Goal: Task Accomplishment & Management: Complete application form

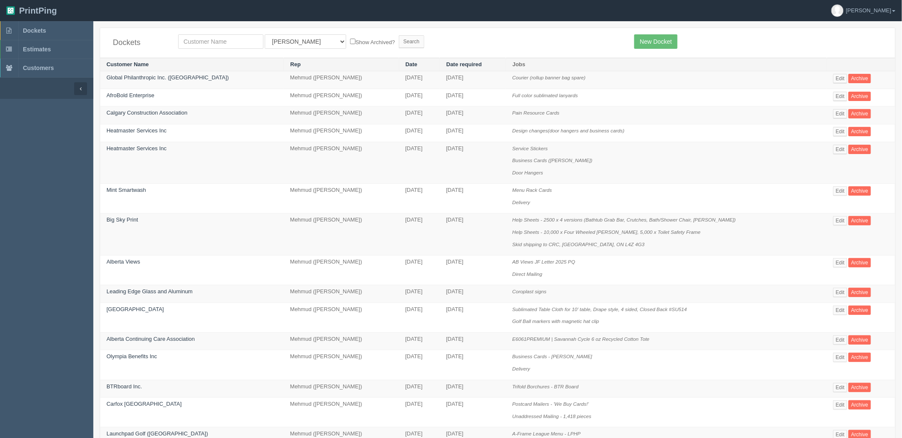
click at [207, 42] on input "text" at bounding box center [220, 41] width 85 height 14
type input "fall"
click at [399, 35] on input "Search" at bounding box center [411, 41] width 25 height 13
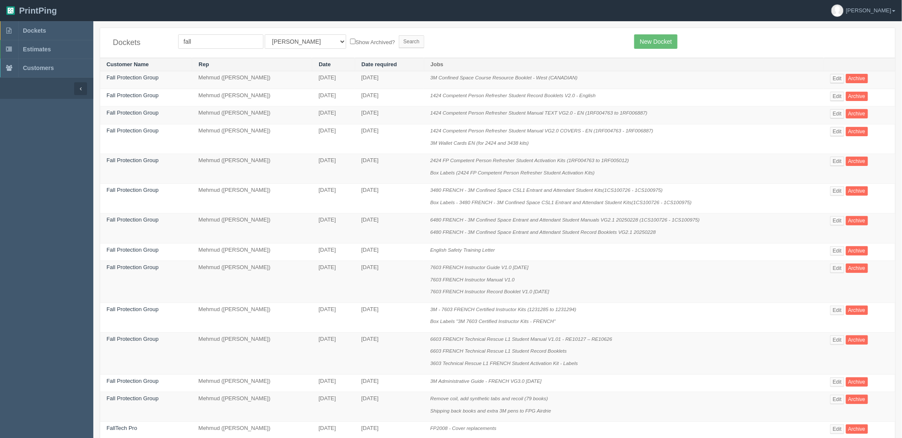
click at [454, 38] on form "fall All Users Ali Ali Test 1 Aly Amy Ankit Arif Brandon Dan France Greg Jim Ma…" at bounding box center [400, 41] width 444 height 14
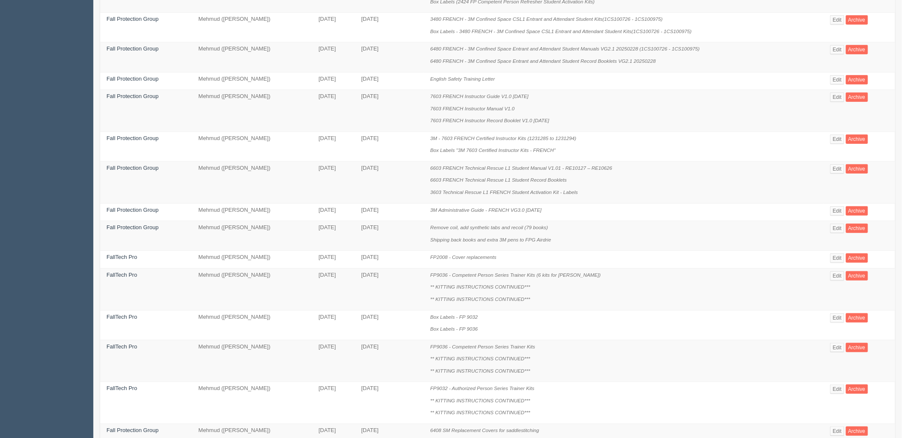
scroll to position [365, 0]
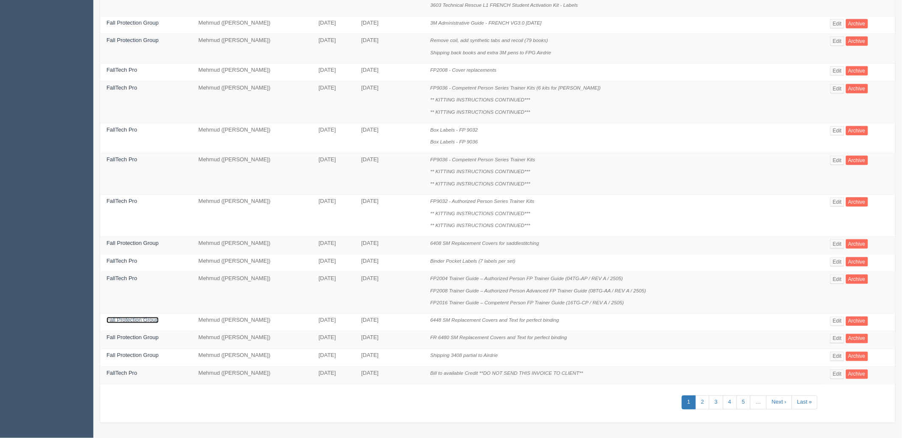
click at [139, 321] on link "Fall Protection Group" at bounding box center [133, 320] width 52 height 6
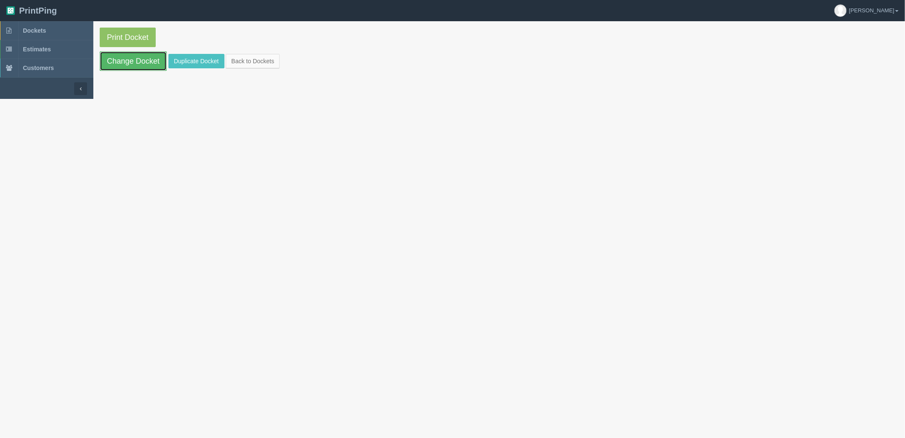
click at [147, 64] on link "Change Docket" at bounding box center [133, 61] width 67 height 20
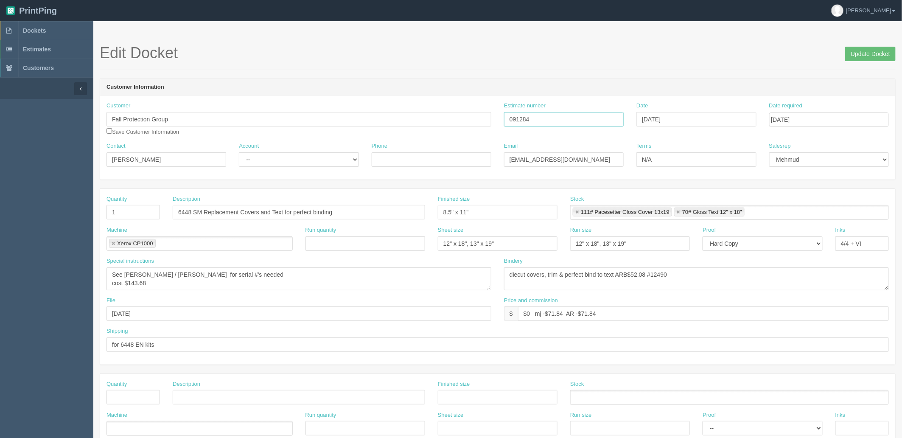
drag, startPoint x: 467, startPoint y: 118, endPoint x: 419, endPoint y: 117, distance: 48.4
click at [419, 117] on div "Customer Fall Protection Group Save Customer Information Estimate number 091284…" at bounding box center [498, 122] width 796 height 40
paste input "text"
paste input "091284"
type input "091284"
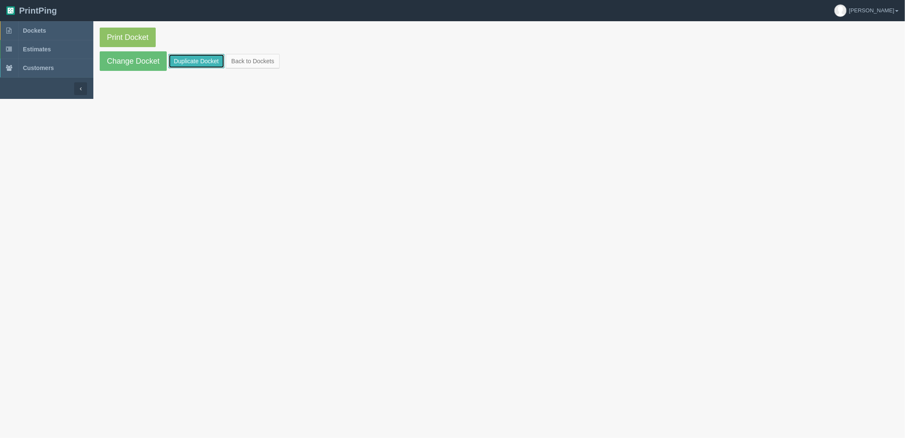
click at [191, 61] on link "Duplicate Docket" at bounding box center [197, 61] width 56 height 14
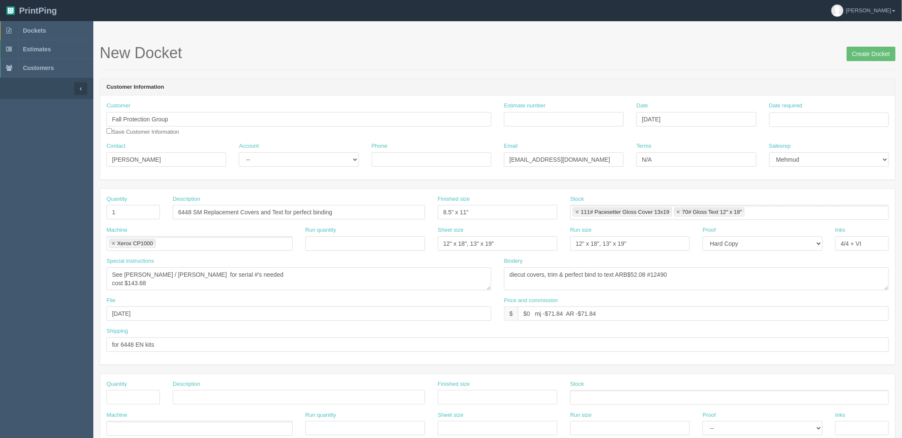
click at [828, 111] on div "Date required" at bounding box center [830, 114] width 120 height 25
click at [525, 317] on input "$0 mj -$71.84 AR -$71.84" at bounding box center [703, 313] width 371 height 14
drag, startPoint x: 550, startPoint y: 312, endPoint x: 554, endPoint y: 313, distance: 4.4
click at [550, 312] on input "$0 mj -$71.84 AR -$71.84" at bounding box center [703, 313] width 371 height 14
paste input "50.58"
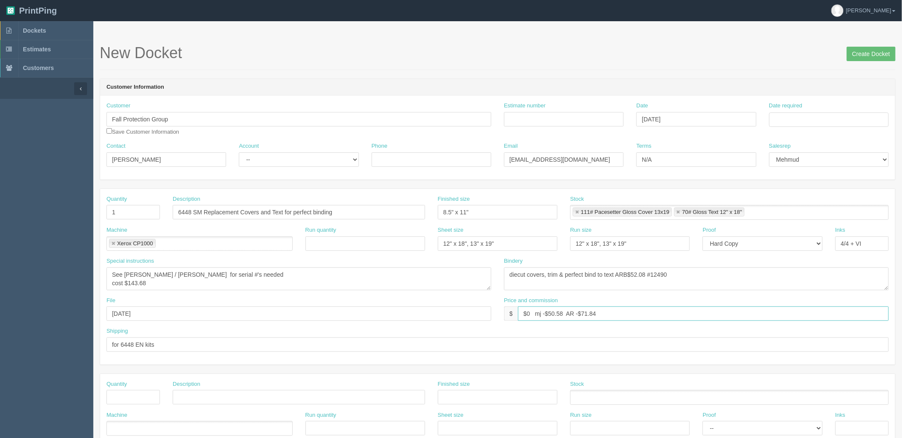
type input "$0 mj -$50.58 AR -$50.58"
click at [680, 211] on link at bounding box center [678, 213] width 5 height 6
type input "111# Pacesetter Gloss Cover 13x19"
type input "$0 mj -$50.58 AR -$50.58"
drag, startPoint x: 595, startPoint y: 242, endPoint x: 499, endPoint y: 256, distance: 96.5
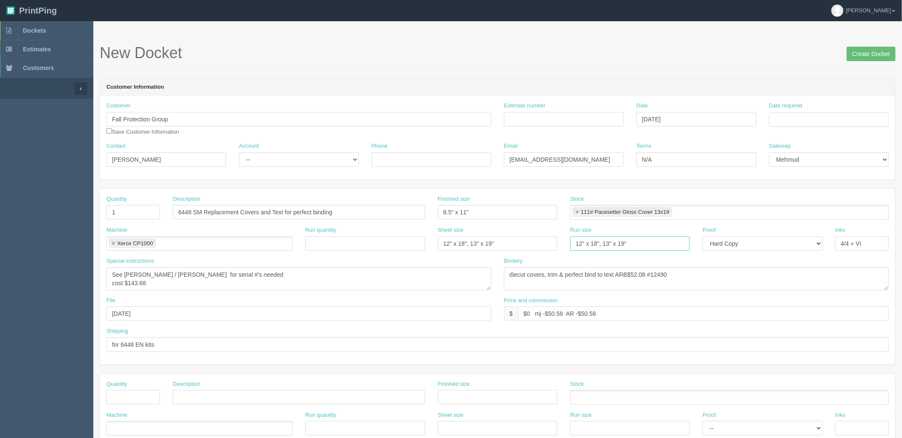
click at [500, 256] on div "Machine Xerox CP1000 Xerox CP1000 Run quantity Sheet size 12" x 18", 13" x 19" …" at bounding box center [498, 241] width 796 height 31
type input "13" x 19""
drag, startPoint x: 452, startPoint y: 241, endPoint x: 395, endPoint y: 235, distance: 57.2
click at [397, 235] on div "Machine Xerox CP1000 Xerox CP1000 Run quantity Sheet size 12" x 18", 13" x 19" …" at bounding box center [498, 241] width 796 height 31
type input "13" x 19""
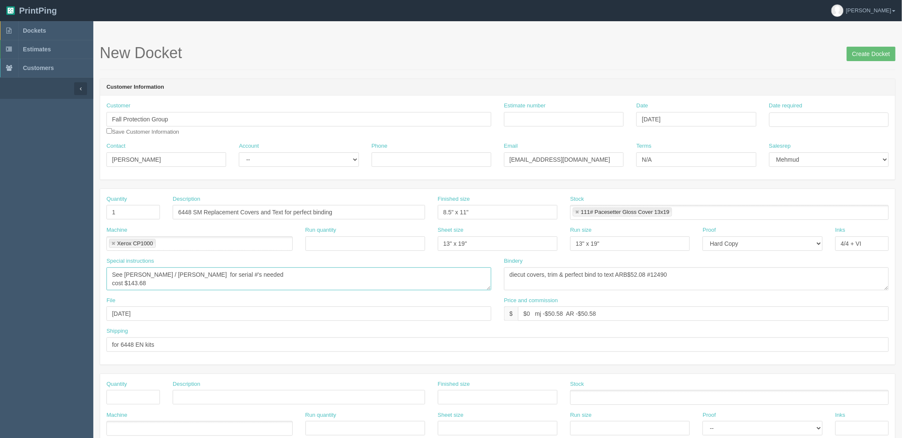
click at [171, 282] on textarea "See Sam / Zunaid for serial #'s needed cost $143.68" at bounding box center [299, 278] width 385 height 23
drag, startPoint x: 244, startPoint y: 268, endPoint x: 231, endPoint y: 271, distance: 13.5
click at [240, 268] on textarea "See Sam / Zunaid for serial #'s needed cost $143.68" at bounding box center [299, 278] width 385 height 23
drag, startPoint x: 129, startPoint y: 279, endPoint x: 396, endPoint y: 292, distance: 266.9
click at [376, 293] on div "Special instructions See Sam / Zunaid for serial #'s needed cost $143.68" at bounding box center [299, 276] width 398 height 39
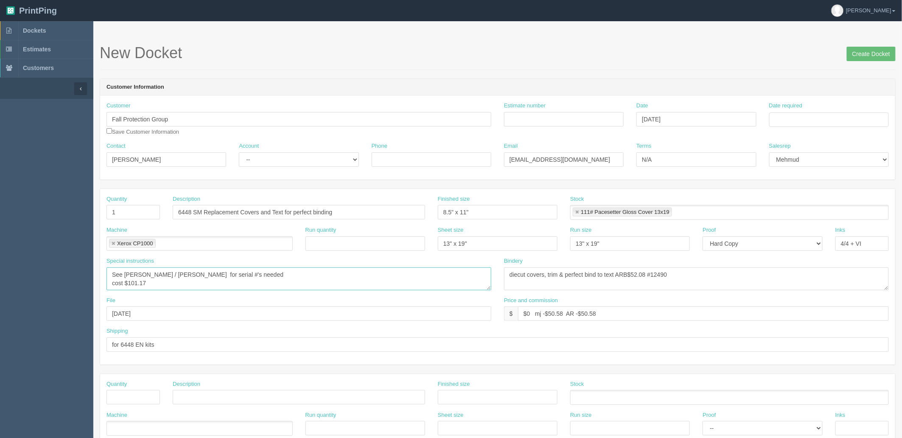
type textarea "See Sam / Zunaid for serial #'s needed cost $101.17"
drag, startPoint x: 190, startPoint y: 210, endPoint x: 101, endPoint y: 209, distance: 89.6
click at [104, 211] on div "Quantity 1 Description 6448 SM Replacement Covers and Text for perfect binding …" at bounding box center [498, 210] width 796 height 31
drag, startPoint x: 262, startPoint y: 211, endPoint x: 285, endPoint y: 210, distance: 22.9
click at [285, 210] on input "1424 SM Replacement Covers and Text for perfect binding" at bounding box center [299, 212] width 253 height 14
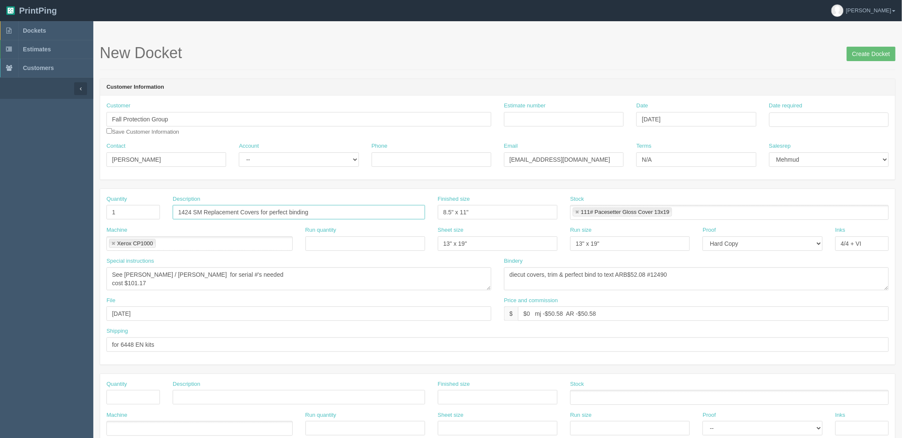
type input "1424 SM Replacement Covers for perfect binding"
click at [554, 117] on input "Estimate number" at bounding box center [564, 119] width 120 height 14
click at [524, 119] on input "Estimate number" at bounding box center [564, 119] width 120 height 14
type input "0920933"
click at [812, 111] on div "Date required" at bounding box center [830, 114] width 120 height 25
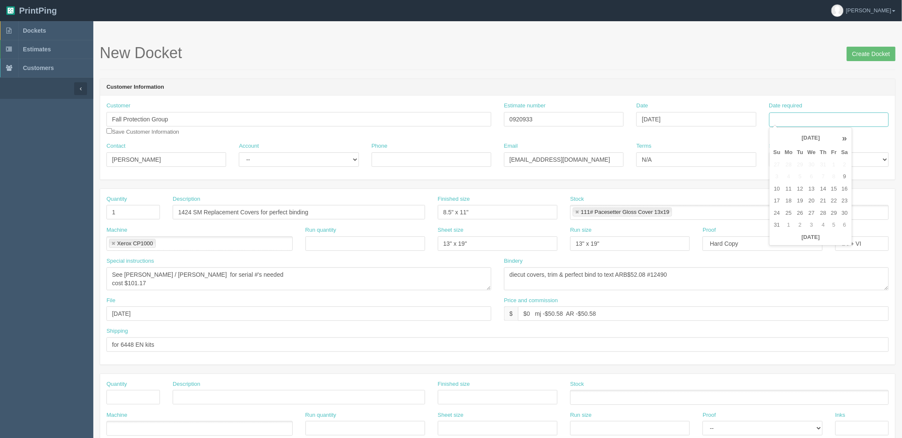
click at [809, 118] on input "Date required" at bounding box center [830, 119] width 120 height 14
click at [826, 186] on td "14" at bounding box center [823, 189] width 11 height 12
type input "[DATE]"
drag, startPoint x: 646, startPoint y: 76, endPoint x: 404, endPoint y: 135, distance: 248.6
click at [641, 76] on form "New Docket Create Docket Customer Information Customer Fall Protection Group Sa…" at bounding box center [498, 402] width 796 height 714
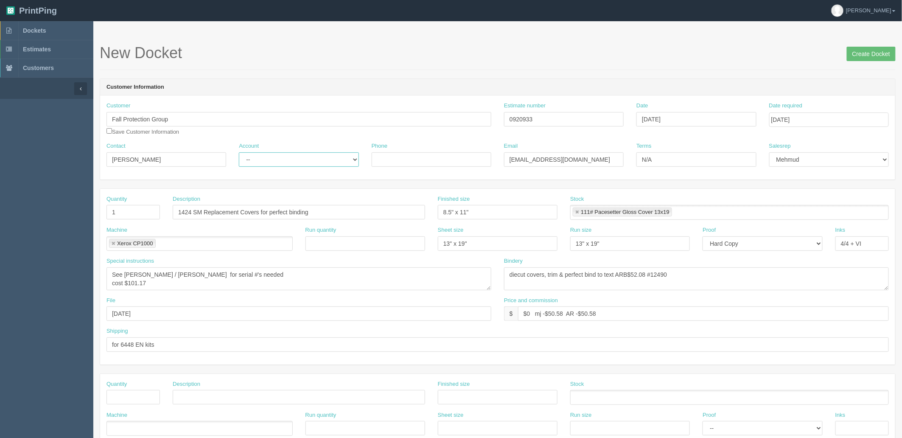
drag, startPoint x: 325, startPoint y: 160, endPoint x: 315, endPoint y: 166, distance: 11.0
click at [325, 160] on select "-- Existing Client Allrush Client Rep Client" at bounding box center [299, 159] width 120 height 14
select select "Rep Client"
click at [239, 152] on select "-- Existing Client Allrush Client Rep Client" at bounding box center [299, 159] width 120 height 14
drag, startPoint x: 145, startPoint y: 217, endPoint x: 45, endPoint y: 206, distance: 100.8
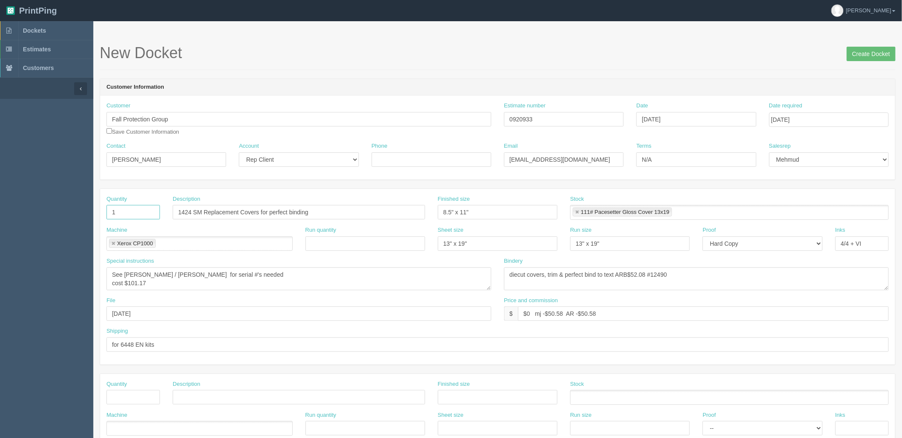
click at [45, 206] on section "Dockets Estimates Customers" at bounding box center [451, 396] width 902 height 750
type input "9"
click at [281, 272] on textarea "See Sam / Zunaid for serial #'s needed cost $143.68" at bounding box center [299, 278] width 385 height 23
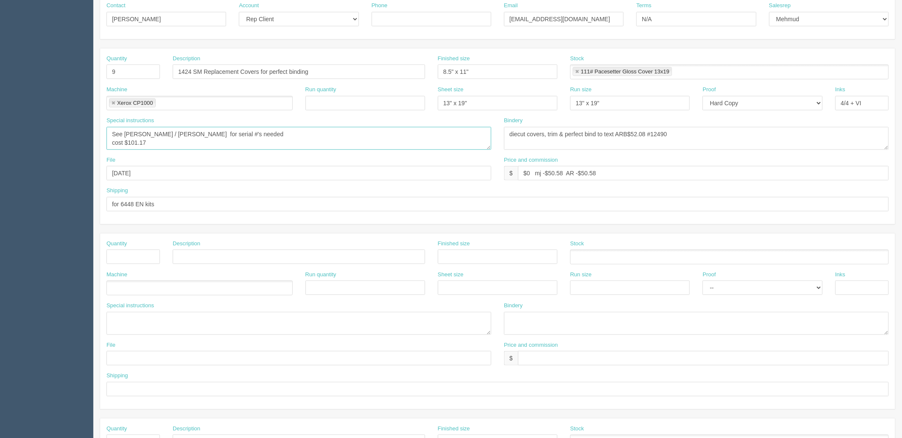
scroll to position [141, 0]
drag, startPoint x: 133, startPoint y: 201, endPoint x: 147, endPoint y: 209, distance: 16.0
click at [135, 200] on input "for 6448 EN kits" at bounding box center [498, 203] width 783 height 14
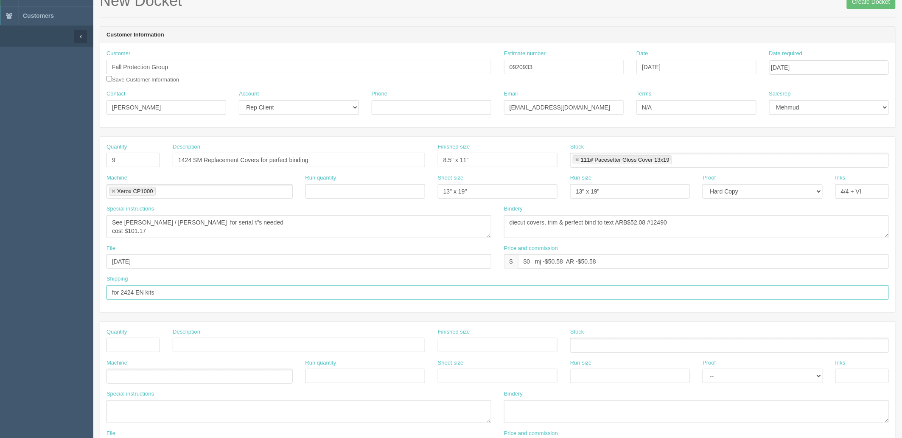
scroll to position [0, 0]
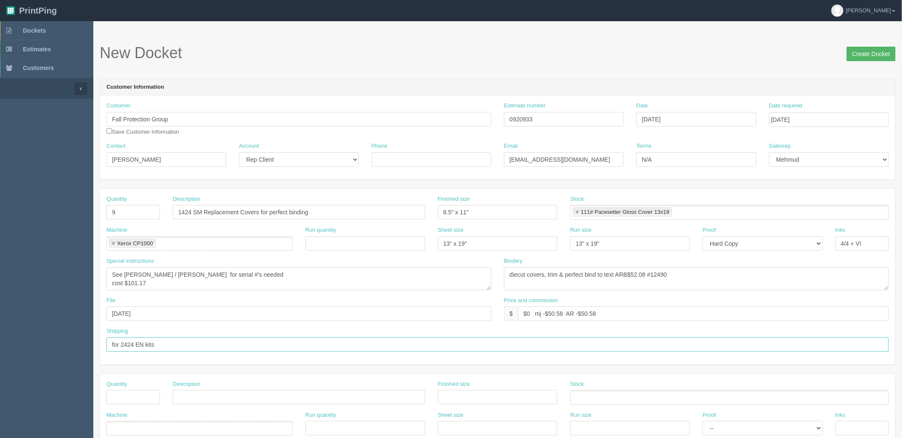
type input "for 2424 EN kits"
click at [872, 49] on input "Create Docket" at bounding box center [871, 54] width 49 height 14
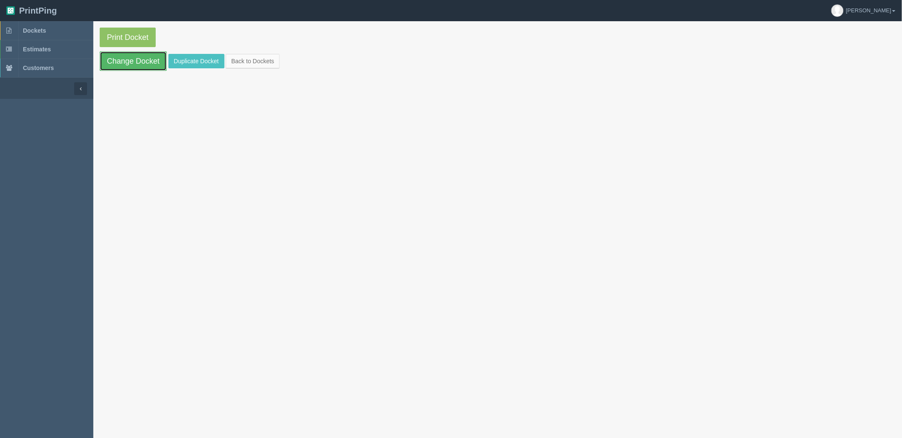
click at [143, 58] on link "Change Docket" at bounding box center [133, 61] width 67 height 20
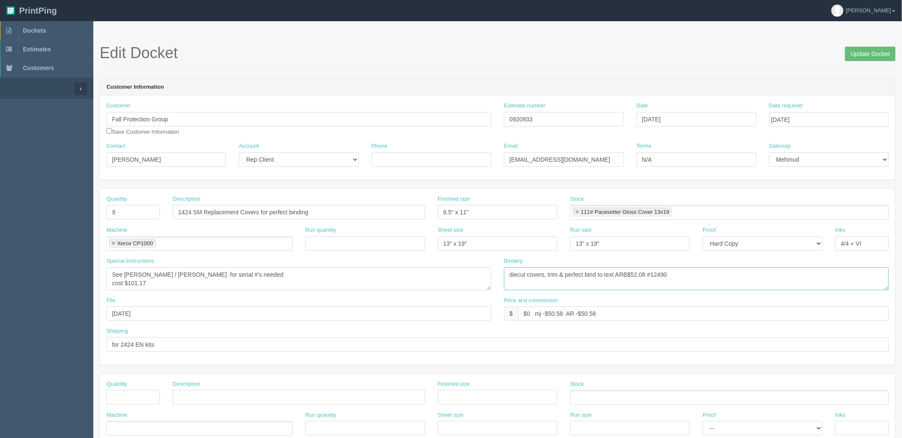
click at [638, 274] on textarea "diecut covers, trim & perfect bind to text ARB$52.08 #12490" at bounding box center [696, 278] width 385 height 23
drag, startPoint x: 658, startPoint y: 273, endPoint x: 905, endPoint y: 266, distance: 247.2
click at [902, 266] on html "PrintPing Zack Edit account ( zack@allrush.ca ) Logout Dockets Estimates" at bounding box center [451, 385] width 902 height 771
type textarea "diecut covers, trim & perfect bind to text ARB$60 #12583"
click at [873, 54] on input "Update Docket" at bounding box center [871, 54] width 51 height 14
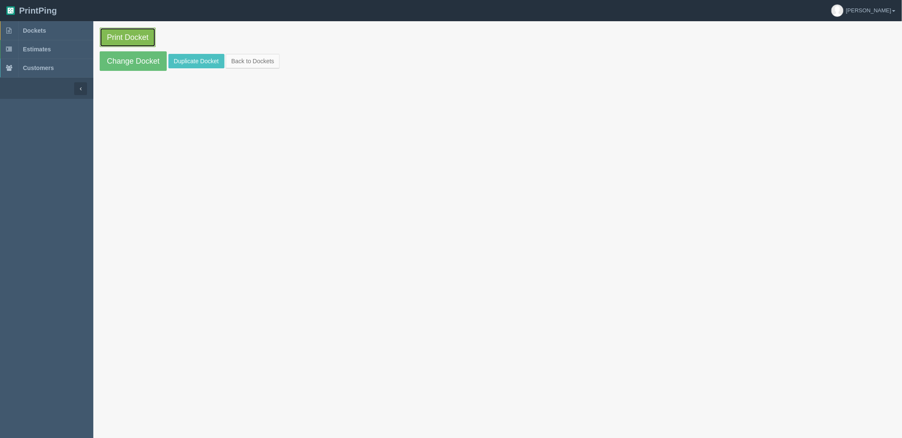
click at [133, 32] on link "Print Docket" at bounding box center [128, 38] width 56 height 20
click at [46, 27] on span "Dockets" at bounding box center [34, 30] width 23 height 7
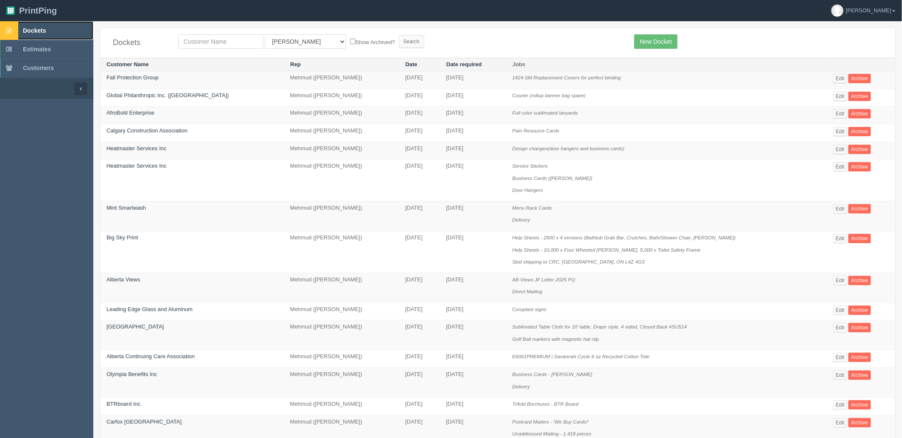
click at [49, 32] on link "Dockets" at bounding box center [46, 30] width 93 height 19
click at [834, 79] on link "Edit" at bounding box center [841, 78] width 14 height 9
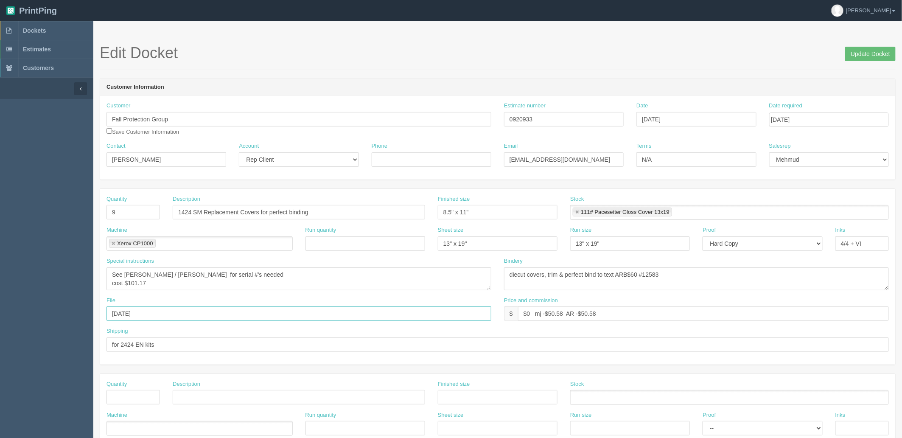
drag, startPoint x: 125, startPoint y: 315, endPoint x: 79, endPoint y: 310, distance: 46.5
click at [81, 311] on section "Dockets Estimates Customers" at bounding box center [451, 396] width 902 height 750
type input "July 2025"
click at [871, 51] on input "Update Docket" at bounding box center [871, 54] width 51 height 14
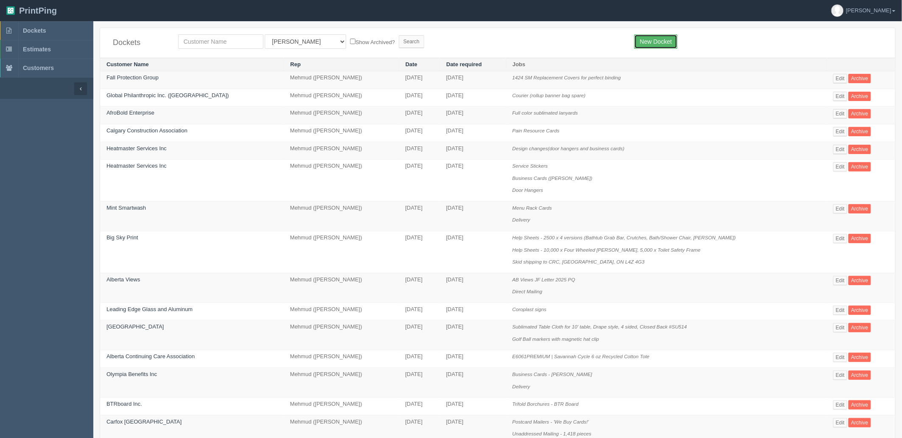
click at [641, 39] on link "New Docket" at bounding box center [656, 41] width 43 height 14
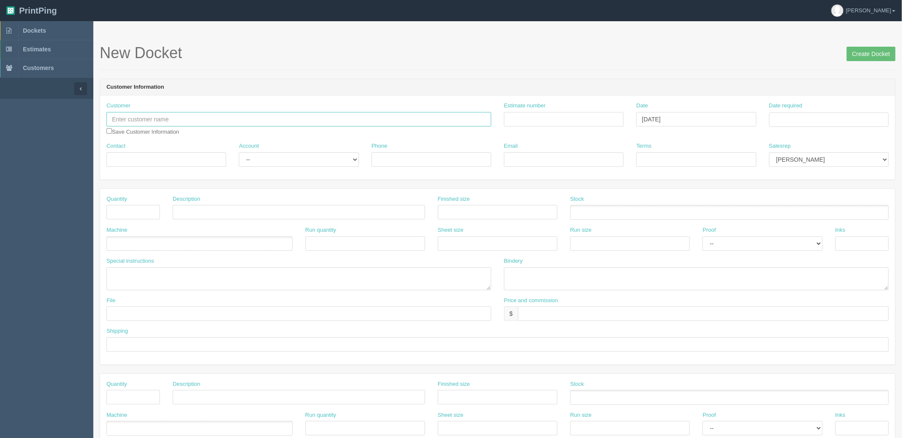
click at [184, 120] on input "text" at bounding box center [299, 119] width 385 height 14
type input "Paradise Spirits"
click at [562, 116] on input "Estimate number" at bounding box center [564, 119] width 120 height 14
type input "AL190 - See quotesheet"
click at [826, 198] on td "21" at bounding box center [823, 201] width 11 height 12
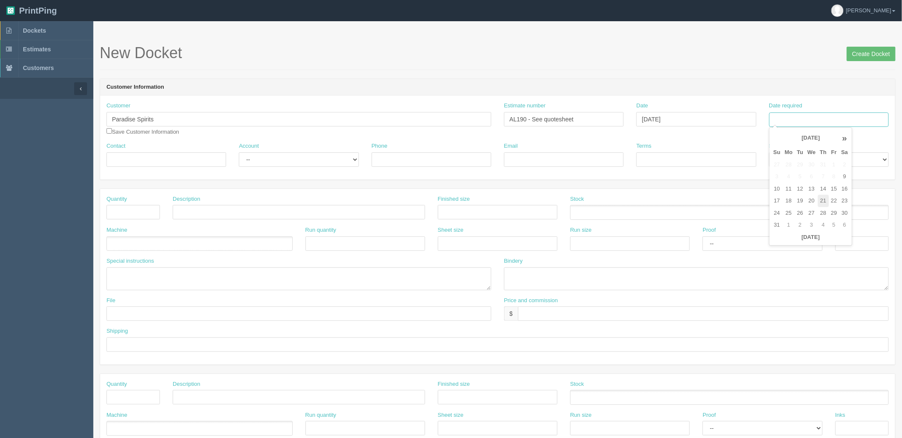
type input "[DATE]"
click at [864, 159] on select "[PERSON_NAME] Mikayla [PERSON_NAME] [PERSON_NAME] [PERSON_NAME] [PERSON_NAME] […" at bounding box center [830, 159] width 120 height 14
select select "8"
click at [770, 152] on select "[PERSON_NAME] Mikayla [PERSON_NAME] [PERSON_NAME] [PERSON_NAME] [PERSON_NAME] […" at bounding box center [830, 159] width 120 height 14
click at [197, 157] on input "Contact" at bounding box center [167, 159] width 120 height 14
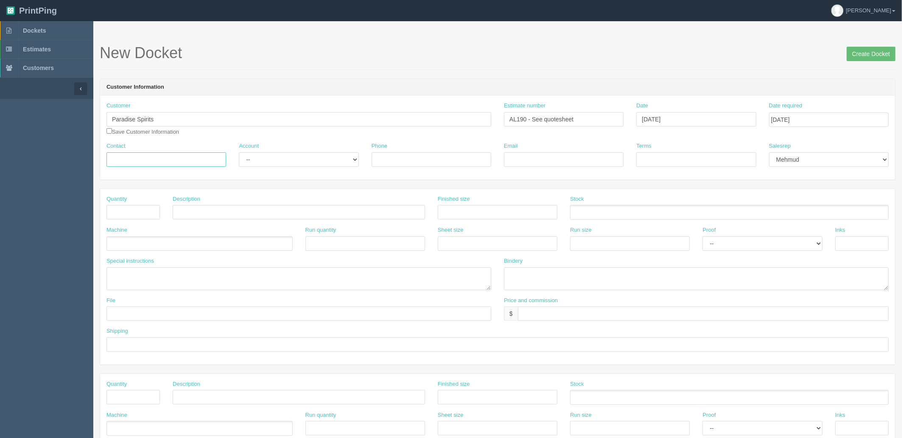
paste input "[PERSON_NAME] <[EMAIL_ADDRESS][DOMAIN_NAME]>"
type input "[PERSON_NAME]"
select select "Rep Client"
click at [239, 152] on select "-- Existing Client Allrush Client Rep Client" at bounding box center [299, 159] width 120 height 14
paste input "<[EMAIL_ADDRESS][DOMAIN_NAME]>"
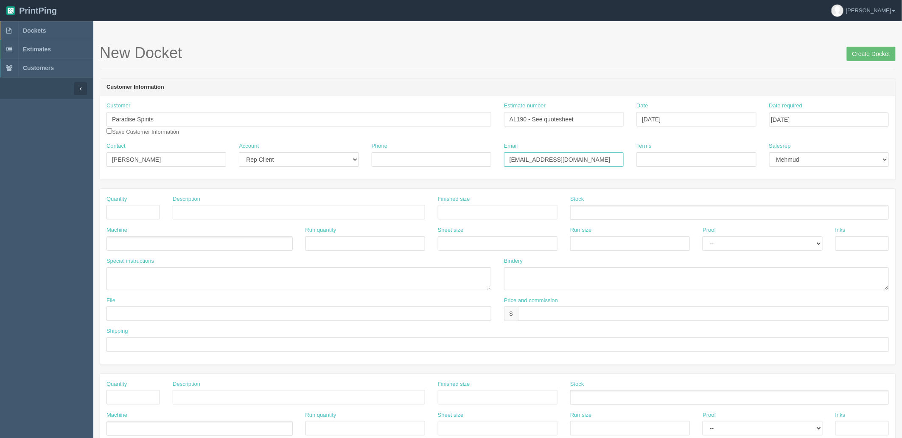
type input "[EMAIL_ADDRESS][DOMAIN_NAME]"
type input "C"
type input "Net 30"
drag, startPoint x: 429, startPoint y: 156, endPoint x: 400, endPoint y: 162, distance: 29.4
click at [429, 156] on input "Phone" at bounding box center [432, 159] width 120 height 14
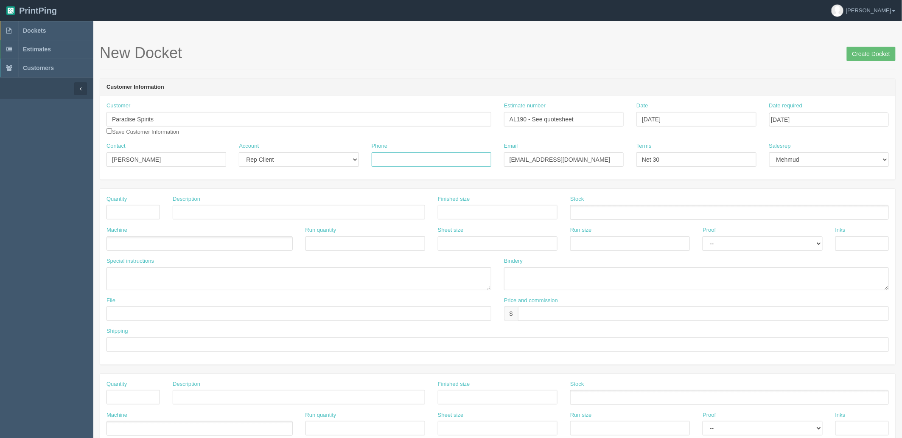
paste input "[PHONE_NUMBER]"
type input "[PHONE_NUMBER]"
drag, startPoint x: 135, startPoint y: 211, endPoint x: 445, endPoint y: 251, distance: 312.5
click at [135, 211] on input "text" at bounding box center [133, 212] width 53 height 14
type input "250"
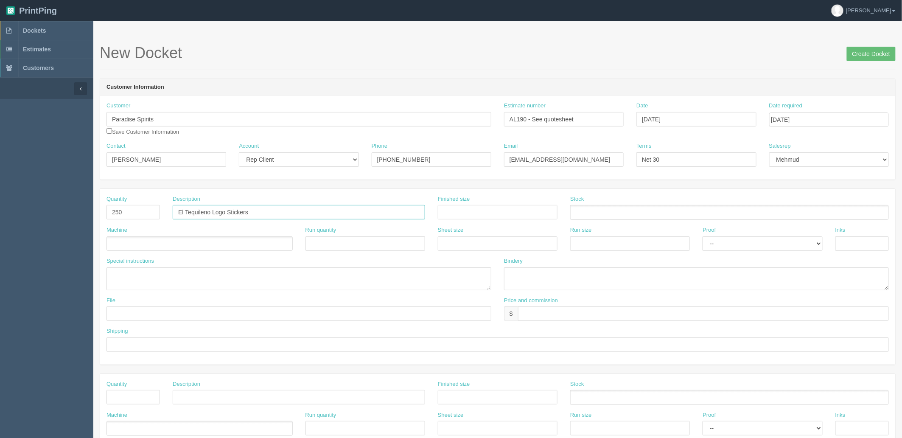
type input "El Tequileno Logo Stickers"
click at [503, 213] on input "4.75"W x 1.75" at bounding box center [498, 212] width 120 height 14
type input "4.75"W x 1.75"H"
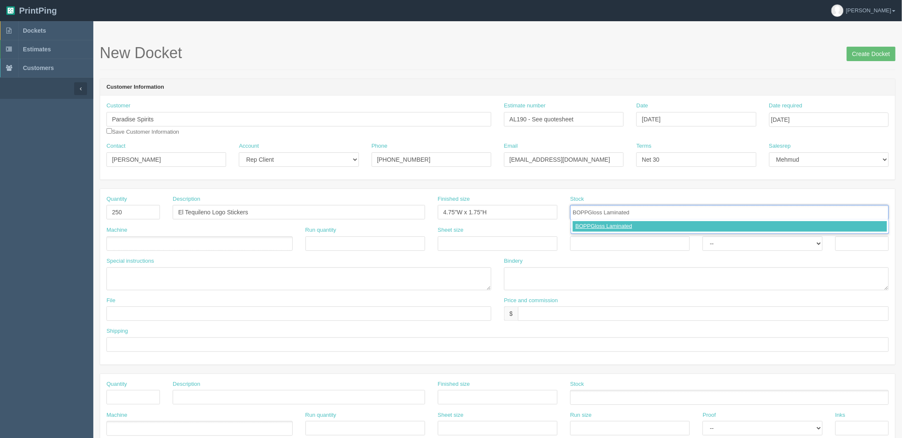
type input "[PERSON_NAME] Gloss Laminated"
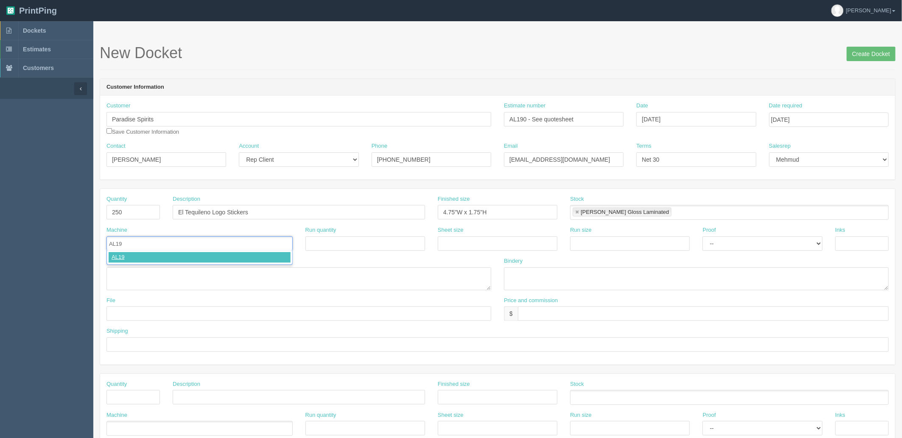
type input "AL190"
select select "Hard Copy"
click at [703, 236] on select "-- Email Hard Copy" at bounding box center [763, 243] width 120 height 14
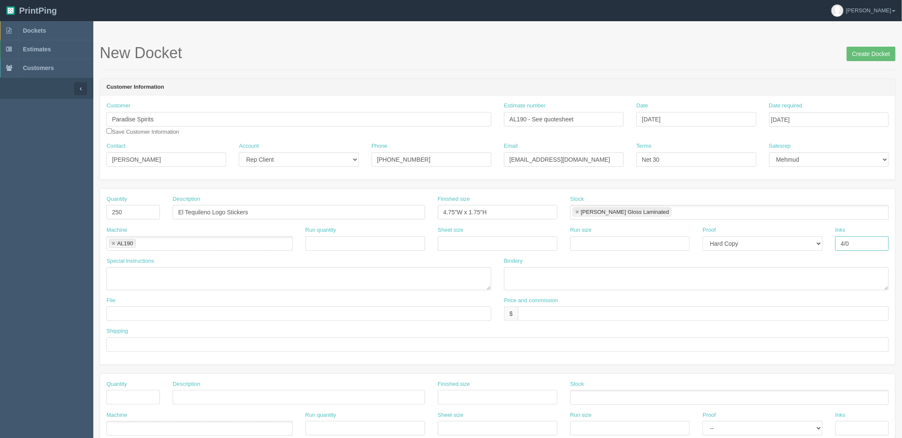
type input "4/0"
type textarea "contour cut as per the file"
type textarea "on roll"
type input "files@allrush.ca "El Tequileno - Box Stickers""
click at [535, 313] on input "$" at bounding box center [703, 313] width 371 height 14
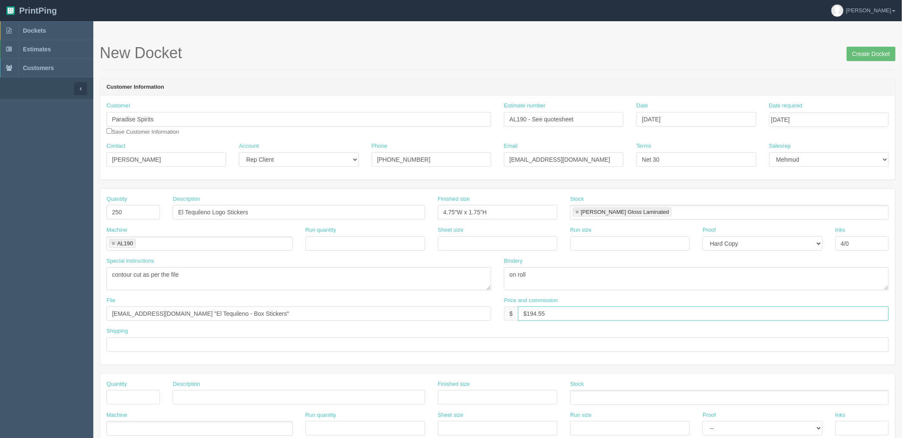
click at [576, 313] on input "$194.55" at bounding box center [703, 313] width 371 height 14
type input "$194.55 mj$44.94 AR$34.74"
click at [64, 31] on link "Dockets" at bounding box center [46, 30] width 93 height 19
click at [149, 343] on input "Call Lourdes for pickup when ready" at bounding box center [498, 344] width 783 height 14
paste input "[PHONE_NUMBER]"
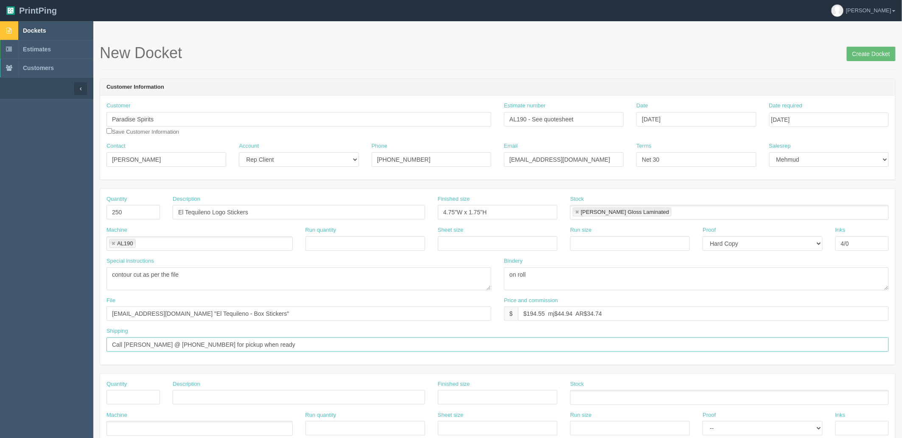
type input "Call Lourdes @ 403-404-4450 for pickup when ready"
click at [249, 309] on input "files@allrush.ca "El Tequileno - Box Stickers"" at bounding box center [299, 313] width 385 height 14
click at [219, 282] on textarea "contour cut as per the file" at bounding box center [299, 278] width 385 height 23
click at [255, 269] on textarea "contour cut as per the file" at bounding box center [299, 278] width 385 height 23
click at [248, 273] on textarea "contour cut as per the file" at bounding box center [299, 278] width 385 height 23
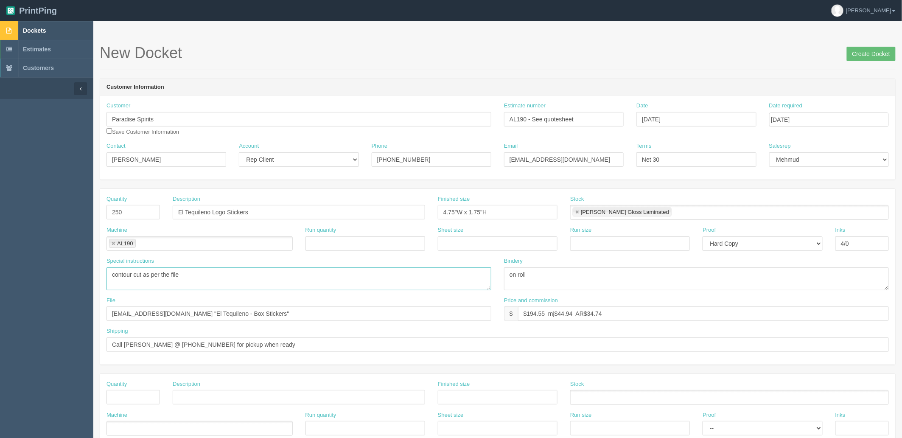
click at [229, 276] on textarea "contour cut as per the file" at bounding box center [299, 278] width 385 height 23
type textarea "contour cut as per the file (Black ink only)"
click at [869, 53] on input "Create Docket" at bounding box center [871, 54] width 49 height 14
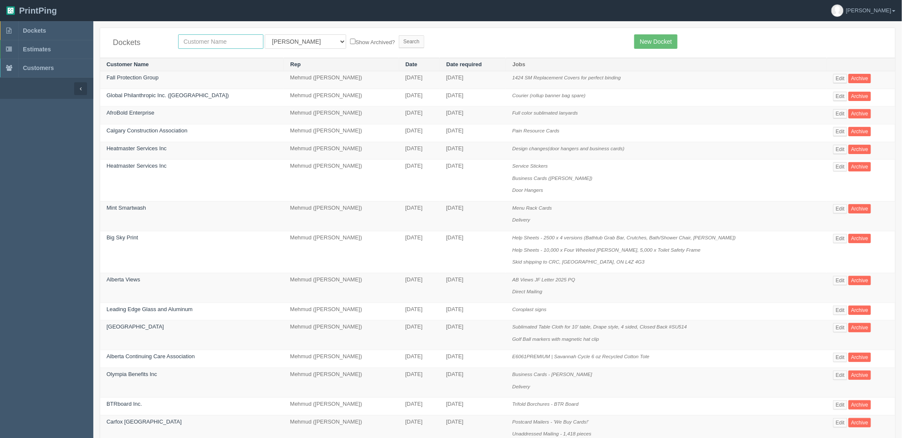
click at [189, 39] on input "text" at bounding box center [220, 41] width 85 height 14
type input "paradi"
click at [399, 35] on input "Search" at bounding box center [411, 41] width 25 height 13
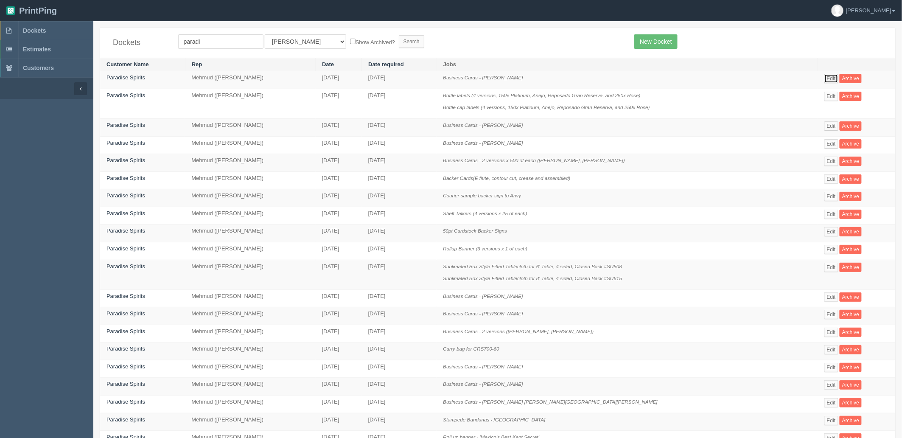
click at [826, 78] on link "Edit" at bounding box center [832, 78] width 14 height 9
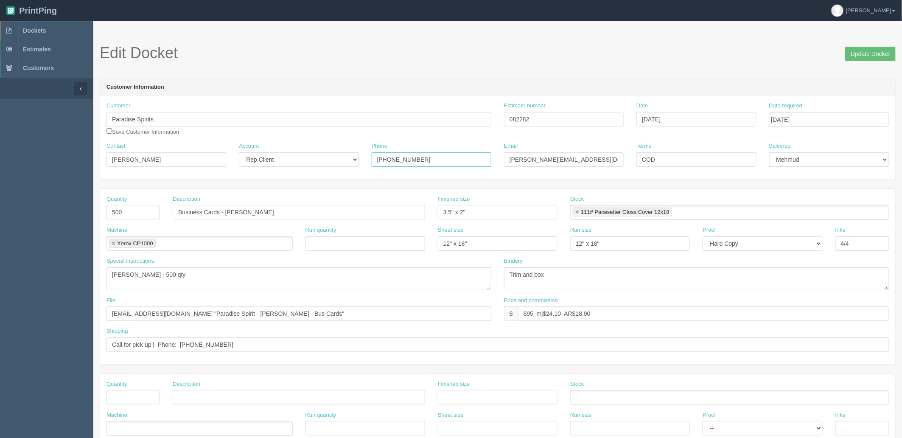
drag, startPoint x: 457, startPoint y: 155, endPoint x: 286, endPoint y: 146, distance: 171.4
click at [287, 146] on div "Contact [PERSON_NAME] Account -- Existing Client Allrush Client Rep Client Phon…" at bounding box center [498, 157] width 796 height 31
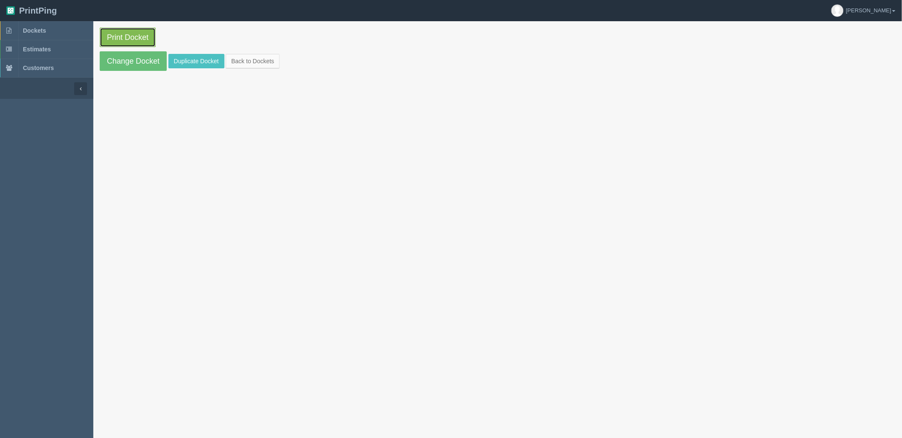
click at [124, 39] on link "Print Docket" at bounding box center [128, 38] width 56 height 20
click at [37, 31] on span "Dockets" at bounding box center [34, 30] width 23 height 7
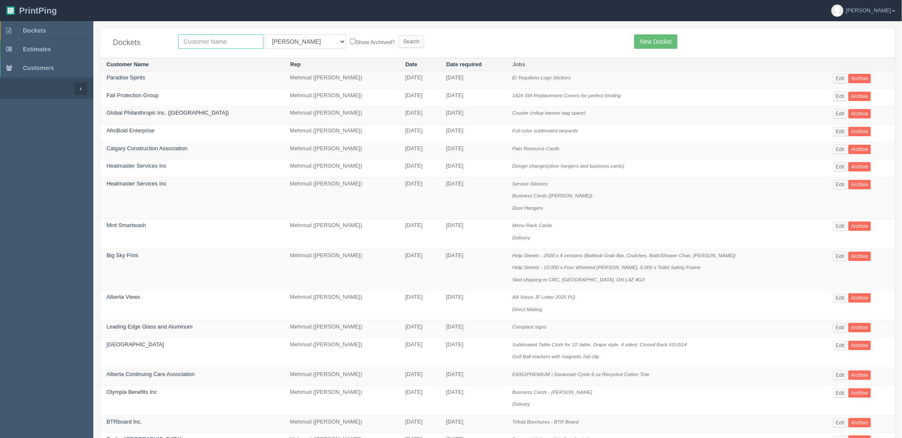
click at [207, 43] on input "text" at bounding box center [220, 41] width 85 height 14
type input "crash"
click at [399, 35] on input "Search" at bounding box center [411, 41] width 25 height 13
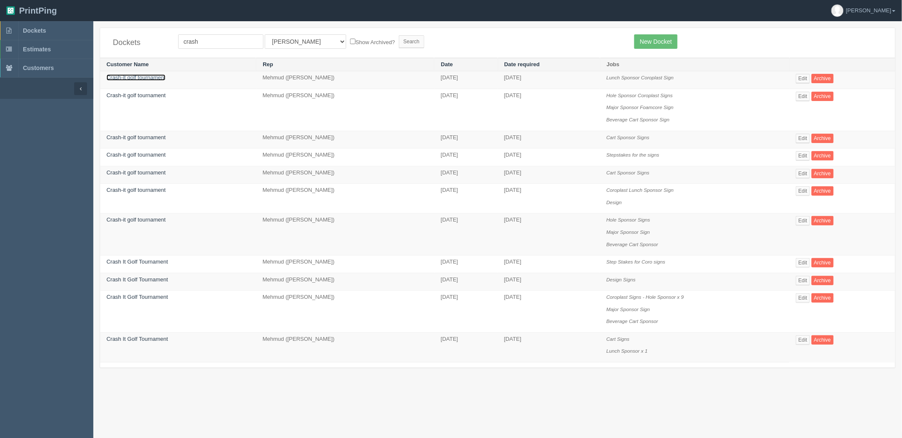
click at [136, 79] on link "Crash-it golf tournament" at bounding box center [136, 77] width 59 height 6
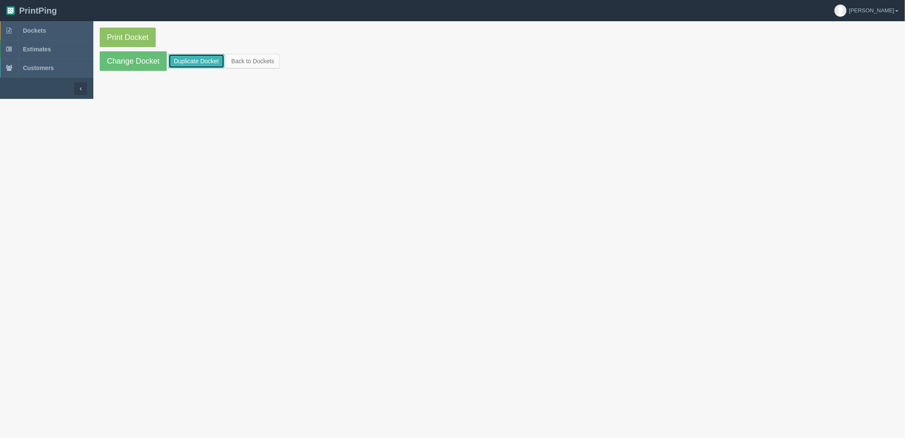
click at [197, 61] on link "Duplicate Docket" at bounding box center [197, 61] width 56 height 14
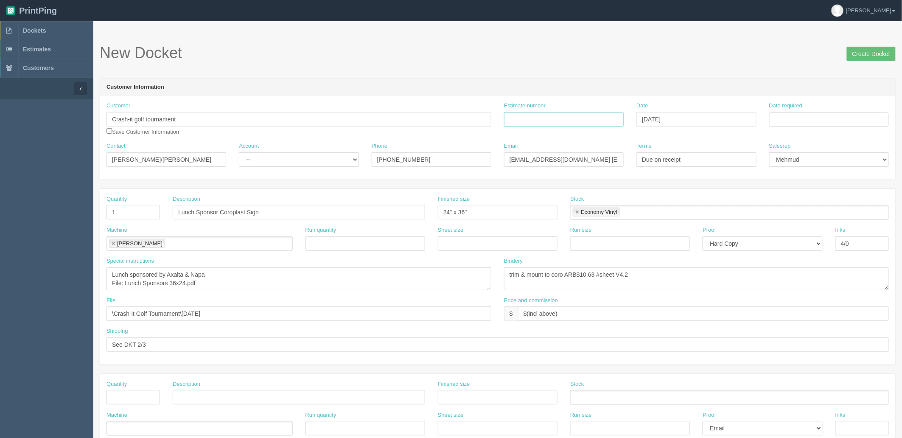
click at [576, 121] on input "Estimate number" at bounding box center [564, 119] width 120 height 14
paste input "092084"
type input "092084"
click at [780, 121] on input "Date required" at bounding box center [830, 119] width 120 height 14
click at [789, 200] on td "18" at bounding box center [789, 201] width 12 height 12
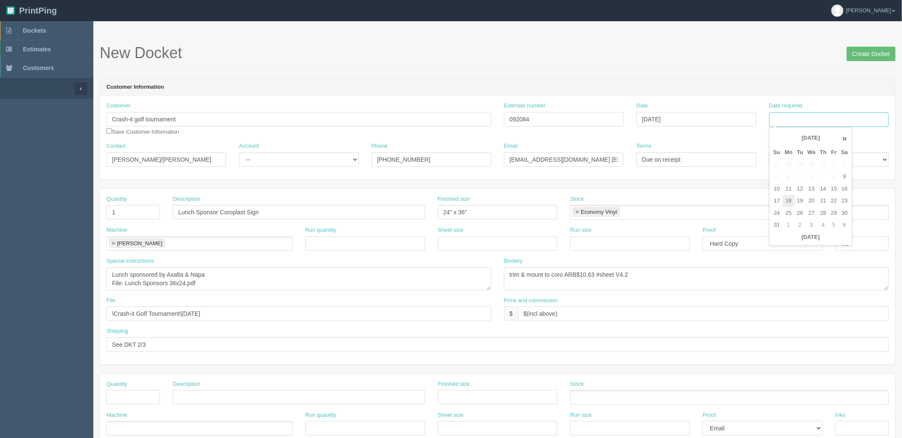
type input "[DATE]"
click at [601, 50] on h1 "New Docket Create Docket" at bounding box center [498, 53] width 796 height 17
drag, startPoint x: 142, startPoint y: 156, endPoint x: 53, endPoint y: 161, distance: 89.7
click at [53, 161] on section "Dockets Estimates Customers" at bounding box center [451, 396] width 902 height 750
paste input "Scott Lavery <scott.lavery@csncollision.com>"
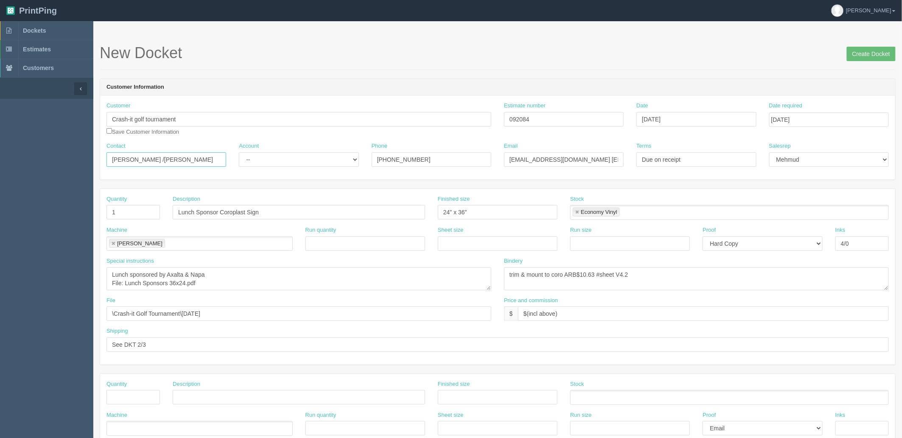
type input "Scott Lavery /Phil Jennings"
drag, startPoint x: 576, startPoint y: 160, endPoint x: 376, endPoint y: 162, distance: 200.8
click at [376, 162] on div "Contact Scott Lavery /Phil Jennings Account -- Existing Client Allrush Client R…" at bounding box center [498, 157] width 796 height 31
paste input "<scott.lavery@csncollision.com>"
drag, startPoint x: 597, startPoint y: 159, endPoint x: 922, endPoint y: 157, distance: 325.2
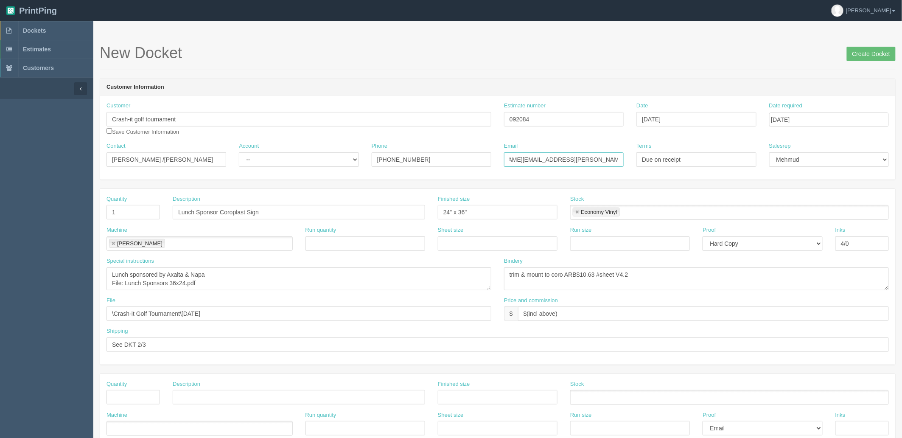
click at [902, 157] on html "PrintPing Zack Edit account ( zack@allrush.ca ) Logout Dockets Estimates" at bounding box center [451, 385] width 902 height 771
paste input "Phil Jennings <phil@unipartsoem.ca>"
type input "scott.lavery@csncollision.com / phil@unipartsoem.ca"
click at [281, 157] on select "-- Existing Client Allrush Client Rep Client" at bounding box center [299, 159] width 120 height 14
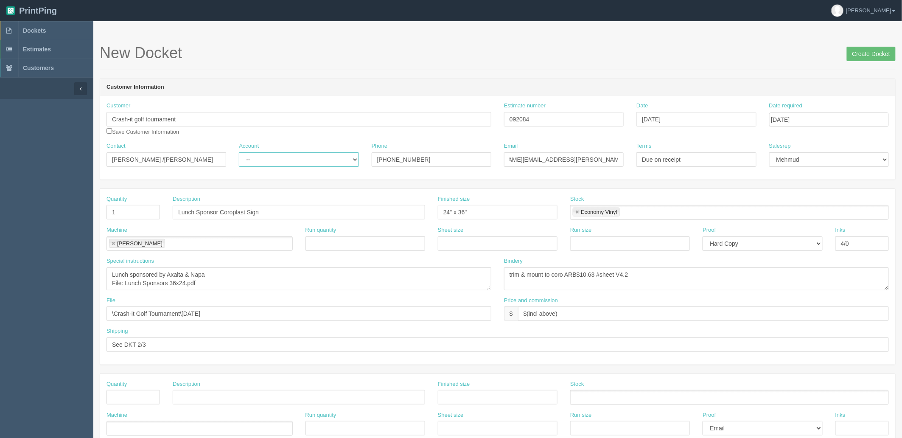
scroll to position [0, 0]
select select "Rep Client"
click at [239, 152] on select "-- Existing Client Allrush Client Rep Client" at bounding box center [299, 159] width 120 height 14
drag, startPoint x: 354, startPoint y: 159, endPoint x: 229, endPoint y: 177, distance: 126.5
click at [231, 173] on div "Customer Crash-it golf tournament Save Customer Information Estimate number 092…" at bounding box center [498, 138] width 796 height 84
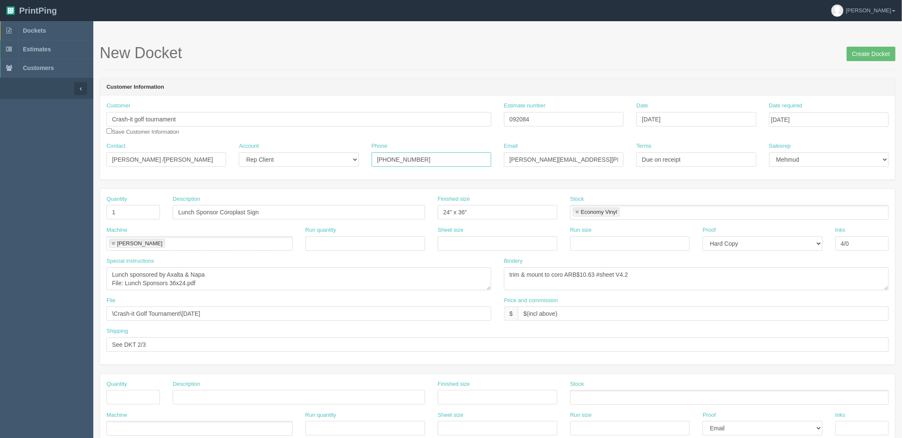
paste input ".922.5899"
type input "403.922.5899"
drag, startPoint x: 190, startPoint y: 343, endPoint x: 17, endPoint y: 340, distance: 173.2
click at [17, 340] on section "Dockets Estimates Customers" at bounding box center [451, 396] width 902 height 750
paste input "403.922.5899"
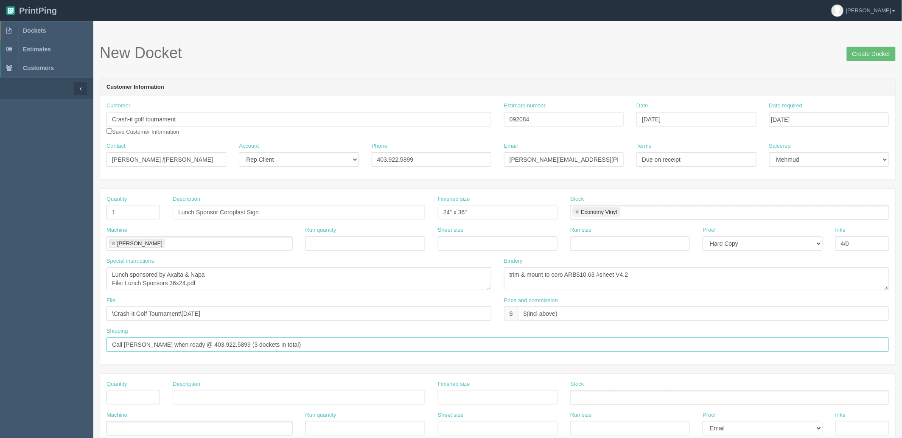
type input "Call Phil when ready @ 403.922.5899 (3 dockets in total)"
click at [233, 286] on textarea "Lunch sponsored by Axalta & Napa File: Lunch Sponsors 36x24.pdf" at bounding box center [299, 278] width 385 height 23
drag, startPoint x: 403, startPoint y: 209, endPoint x: 197, endPoint y: 207, distance: 206.3
click at [197, 207] on div "Quantity 1 Description Lunch Sponsor Coroplast Sign Finished size 24" x 36" Sto…" at bounding box center [498, 210] width 796 height 31
type input "36" x 24""
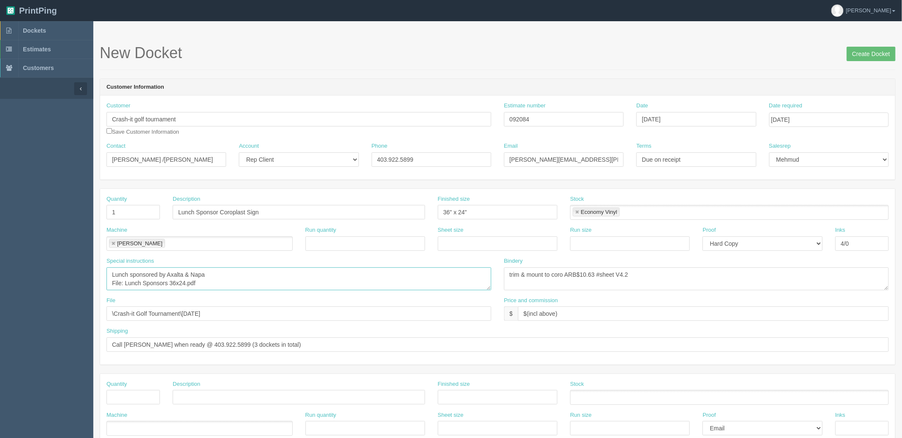
click at [238, 284] on textarea "Lunch sponsored by Axalta & Napa File: Lunch Sponsors 36x24.pdf" at bounding box center [299, 278] width 385 height 23
paste textarea "36x24_LunchSponsor Sign_qty 1"
click at [245, 273] on textarea "Lunch sponsored by Axalta & Napa File: Lunch Sponsors 36x24.pdf" at bounding box center [299, 278] width 385 height 23
type textarea "Lunch sponsored by Axalta & Napa File: 36x24_LunchSponsor Sign_qty 1.pdf"
drag, startPoint x: 536, startPoint y: 120, endPoint x: 444, endPoint y: 128, distance: 92.5
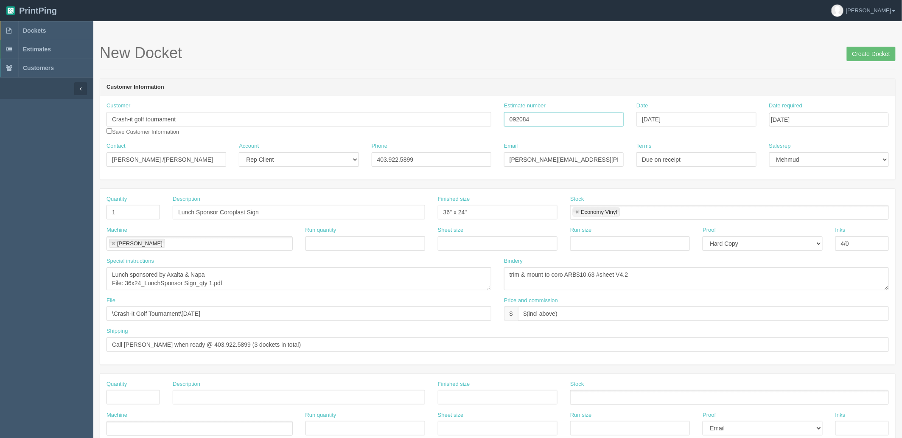
click at [422, 126] on div "Customer Crash-it golf tournament Save Customer Information Estimate number 092…" at bounding box center [498, 122] width 796 height 40
drag, startPoint x: 586, startPoint y: 274, endPoint x: 748, endPoint y: 348, distance: 178.6
click at [587, 274] on textarea "trim & mount to coro ARB$10.63 #sheet V4.2" at bounding box center [696, 278] width 385 height 23
type textarea "trim & mount to coro ARB$5.80"
click at [596, 155] on input "[PERSON_NAME][EMAIL_ADDRESS][PERSON_NAME][DOMAIN_NAME] / [EMAIL_ADDRESS][DOMAIN…" at bounding box center [564, 159] width 120 height 14
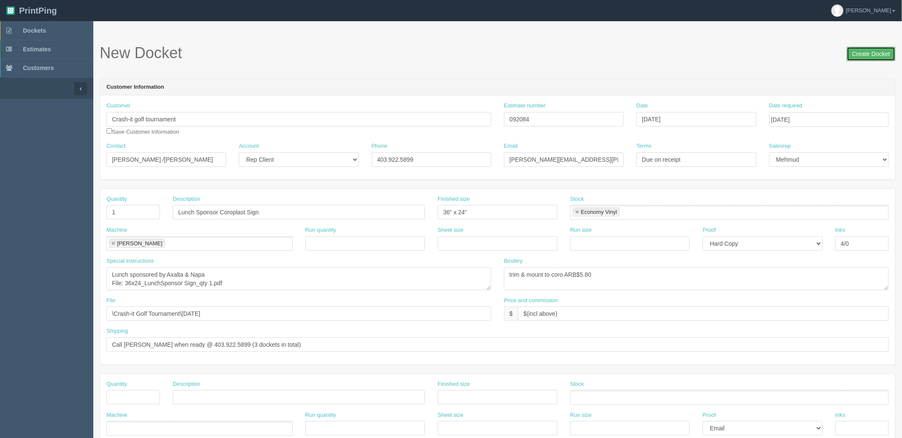
click at [855, 54] on input "Create Docket" at bounding box center [871, 54] width 49 height 14
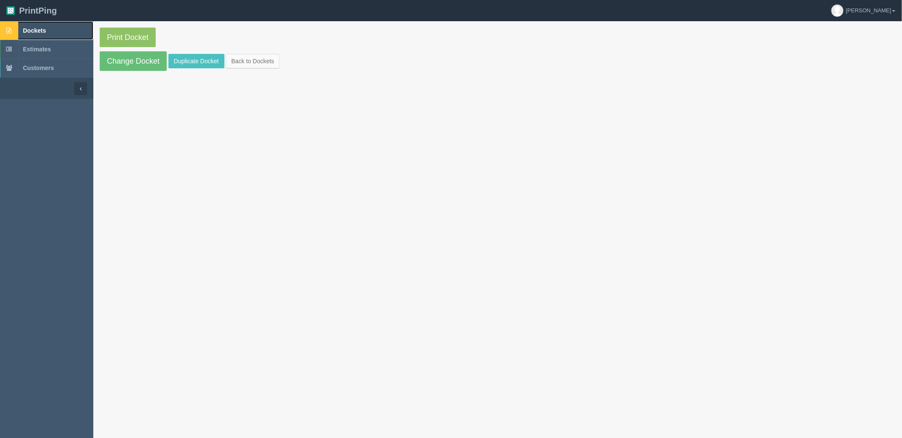
click at [56, 31] on link "Dockets" at bounding box center [46, 30] width 93 height 19
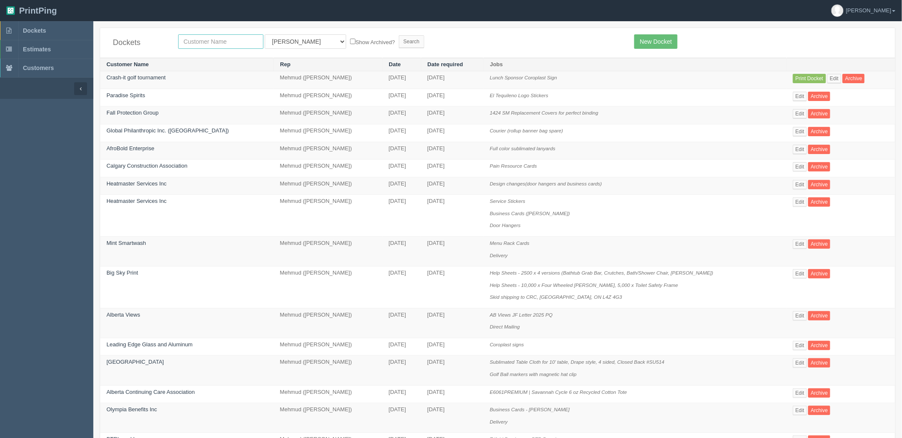
click at [239, 44] on input "text" at bounding box center [220, 41] width 85 height 14
type input "crash"
click at [399, 35] on input "Search" at bounding box center [411, 41] width 25 height 13
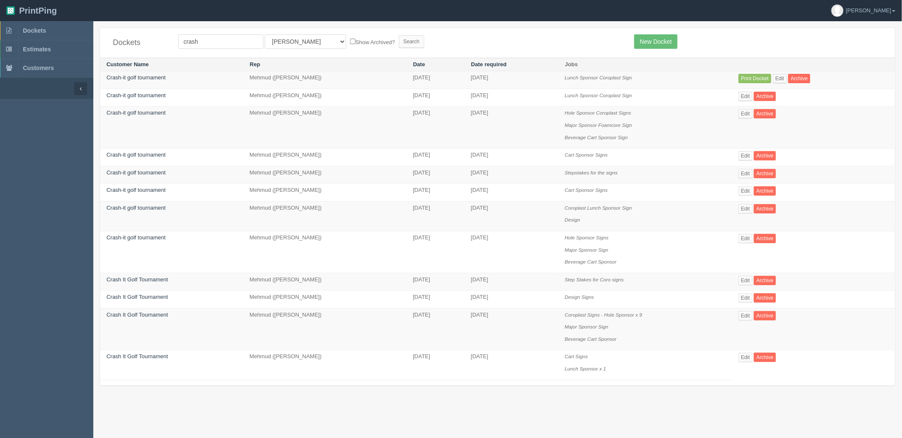
click at [129, 108] on td "Crash-it golf tournament" at bounding box center [171, 128] width 143 height 42
click at [133, 112] on link "Crash-it golf tournament" at bounding box center [136, 113] width 59 height 6
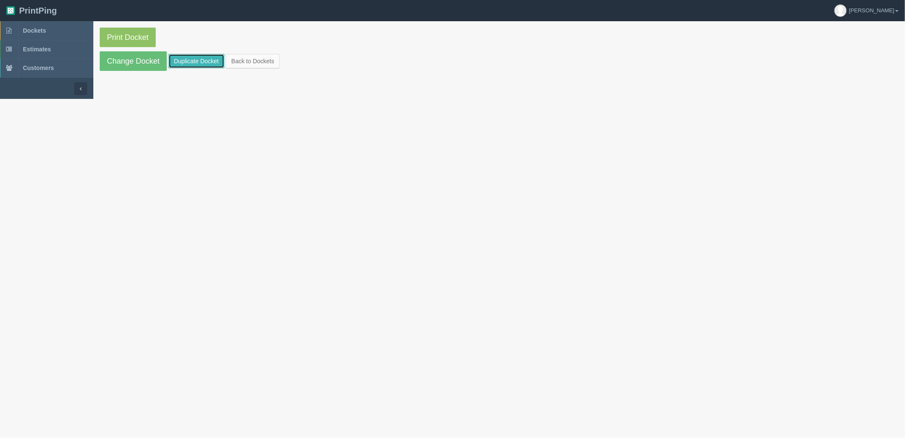
click at [180, 62] on link "Duplicate Docket" at bounding box center [197, 61] width 56 height 14
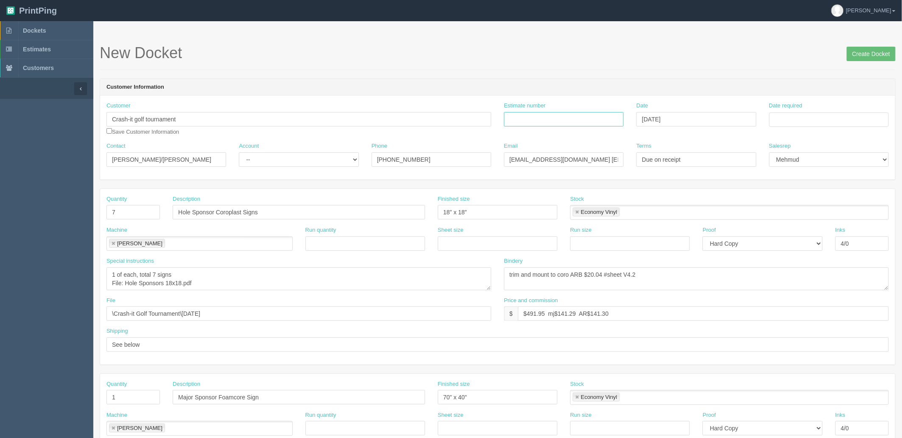
click at [536, 118] on input "Estimate number" at bounding box center [564, 119] width 120 height 14
type input "092084"
click at [791, 200] on td "18" at bounding box center [789, 201] width 12 height 12
type input "[DATE]"
click at [596, 157] on input "gwing@simplicitycc.com /phil@unipartsoem.ca" at bounding box center [564, 159] width 120 height 14
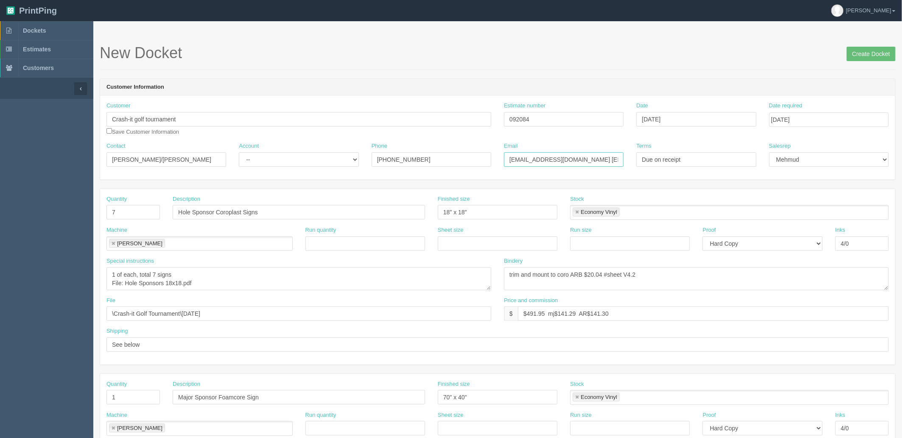
paste input "scott.lavery@csncollision.com /"
type input "scott.lavery@csncollision.com / phil@unipartsoem.ca"
drag, startPoint x: 191, startPoint y: 160, endPoint x: 0, endPoint y: 163, distance: 191.1
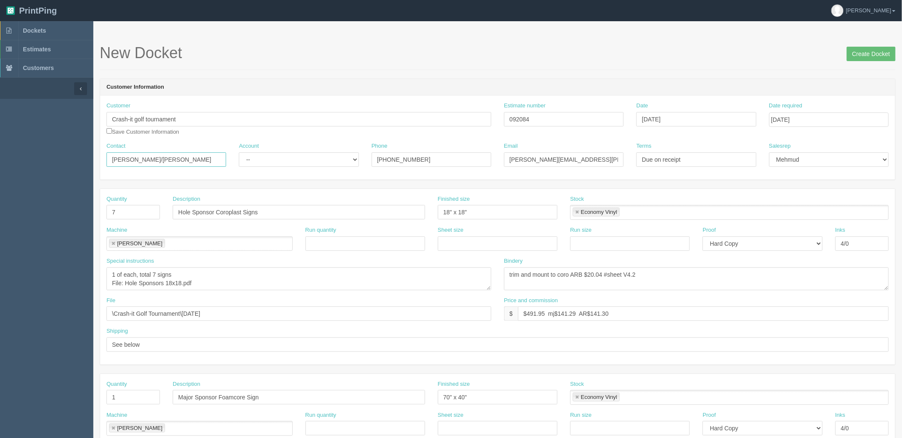
click at [0, 163] on section "Dockets Estimates Customers" at bounding box center [451, 396] width 902 height 750
type input "Scott Lavery /Phil Jennings"
select select "Rep Client"
click at [239, 152] on select "-- Existing Client Allrush Client Rep Client" at bounding box center [299, 159] width 120 height 14
click at [389, 152] on input "Phone" at bounding box center [432, 159] width 120 height 14
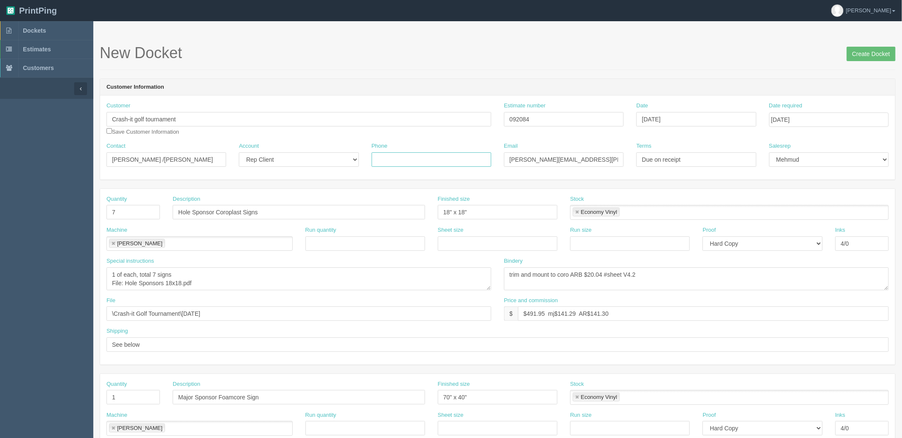
click at [391, 156] on input "Phone" at bounding box center [432, 159] width 120 height 14
paste input "403.922.5899"
type input "403.922.5899"
click at [121, 212] on input "7" at bounding box center [133, 212] width 53 height 14
type input "17"
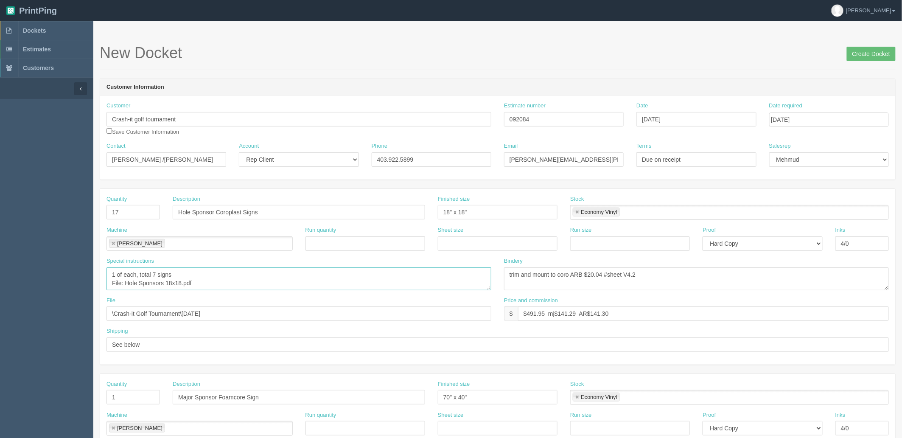
click at [180, 269] on textarea "1 of each, total 7 signs File: Hole Sponsors 18x18.pdf" at bounding box center [299, 278] width 385 height 23
drag, startPoint x: 167, startPoint y: 282, endPoint x: 126, endPoint y: 282, distance: 41.2
click at [126, 282] on textarea "1 of each, total 7 signs File: Hole Sponsors 18x18.pdf" at bounding box center [299, 278] width 385 height 23
paste textarea "18x18_Hole Sponsor Signs_17signs"
type textarea "1 of each, total 17 signs File: 18x18_Hole Sponsor Signs_17signs.pdf"
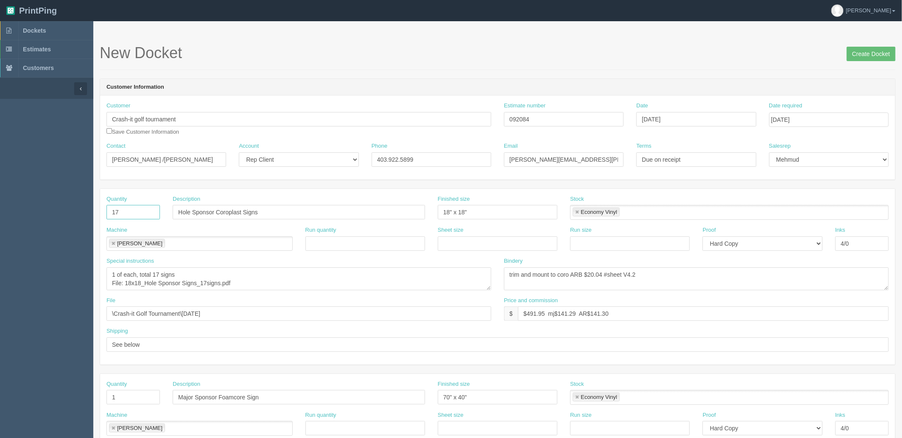
drag, startPoint x: 120, startPoint y: 210, endPoint x: 76, endPoint y: 204, distance: 44.2
click at [76, 204] on section "Dockets Estimates Customers" at bounding box center [451, 396] width 902 height 750
type input "18"
drag, startPoint x: 215, startPoint y: 213, endPoint x: 332, endPoint y: 221, distance: 117.5
click at [215, 213] on input "Hole Sponsor Coroplast Signs" at bounding box center [299, 212] width 253 height 14
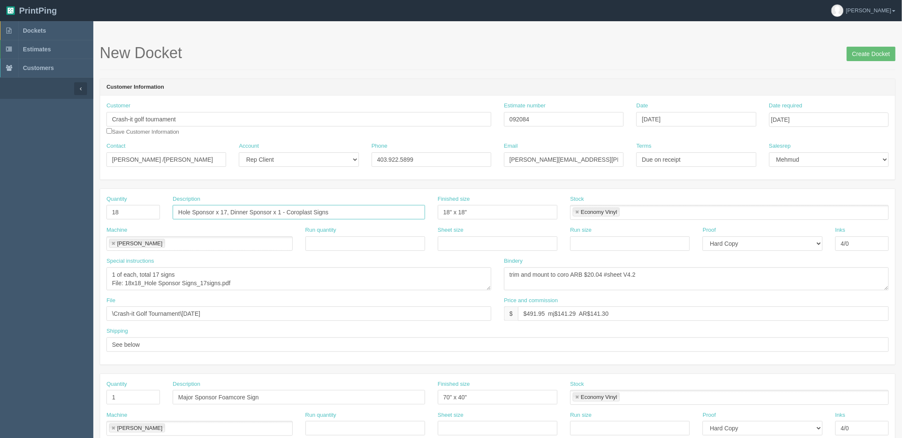
drag, startPoint x: 230, startPoint y: 209, endPoint x: 287, endPoint y: 250, distance: 70.1
click at [232, 209] on input "Hole Sponsor x 17, Dinner Sponsor x 1 - Coroplast Signs" at bounding box center [299, 212] width 253 height 14
type input "Hole Sponsor x 17, Dinner Sponsor x 1 - Coroplast Signs"
click at [251, 283] on textarea "1 of each, total 7 signs File: Hole Sponsors 18x18.pdf" at bounding box center [299, 278] width 385 height 23
paste textarea "18x18_Dinner Sponsor Sign_qty 1"
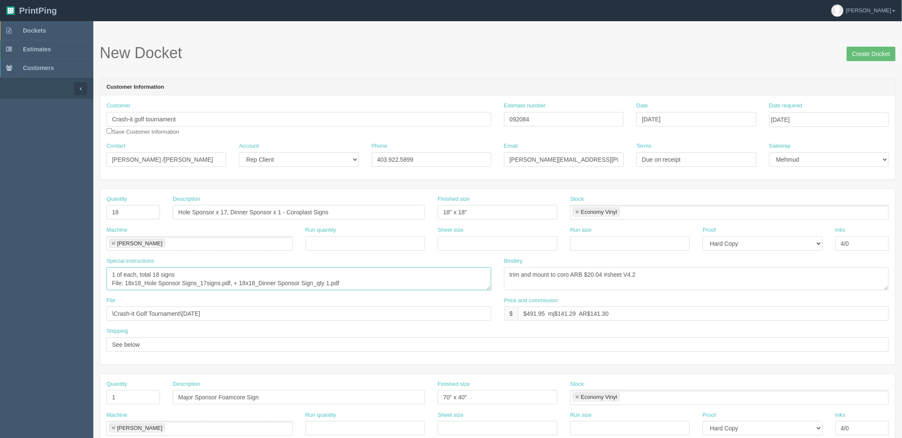
type textarea "1 of each, total 18 signs File: 18x18_Hole Sponsor Signs_17signs.pdf, + 18x18_D…"
click at [594, 273] on textarea "trim and mount to coro ARB $20.04 #sheet V4.2" at bounding box center [696, 278] width 385 height 23
click at [574, 273] on textarea "trim and mount to coro ARB $20.04 #sheet V4.2" at bounding box center [696, 278] width 385 height 23
type textarea "trim and mount to coro, vertical flutes ARB $39.12"
drag, startPoint x: 529, startPoint y: 314, endPoint x: 1149, endPoint y: 251, distance: 622.9
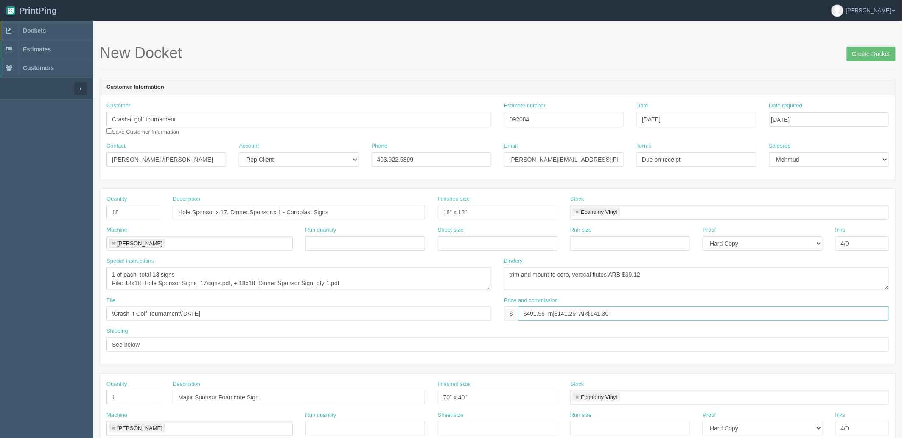
click at [902, 251] on html "PrintPing Zack Edit account ( zack@allrush.ca ) Logout Dockets Estimates" at bounding box center [451, 385] width 902 height 771
drag, startPoint x: 557, startPoint y: 312, endPoint x: 642, endPoint y: 344, distance: 90.4
click at [557, 312] on input "$575.92 mj$ AR$" at bounding box center [703, 313] width 371 height 14
click at [636, 314] on input "$575.92 mj$180.37 AR$" at bounding box center [703, 313] width 371 height 14
type input "$575.92 mj$180.37 AR$156.46"
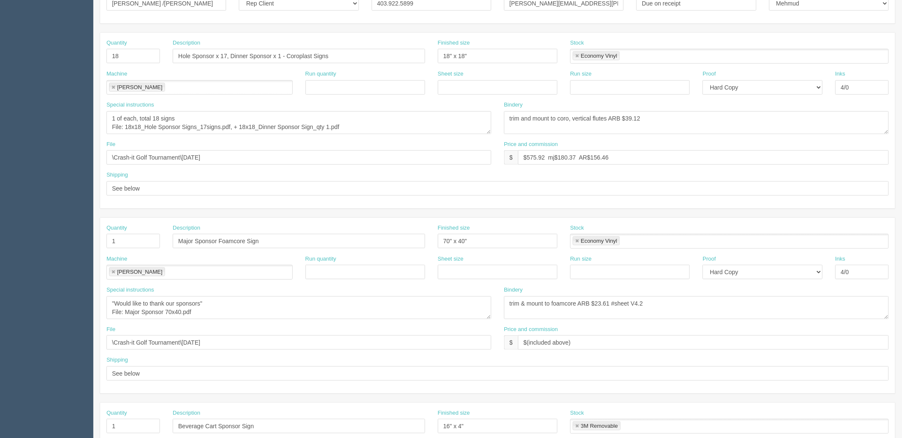
scroll to position [188, 0]
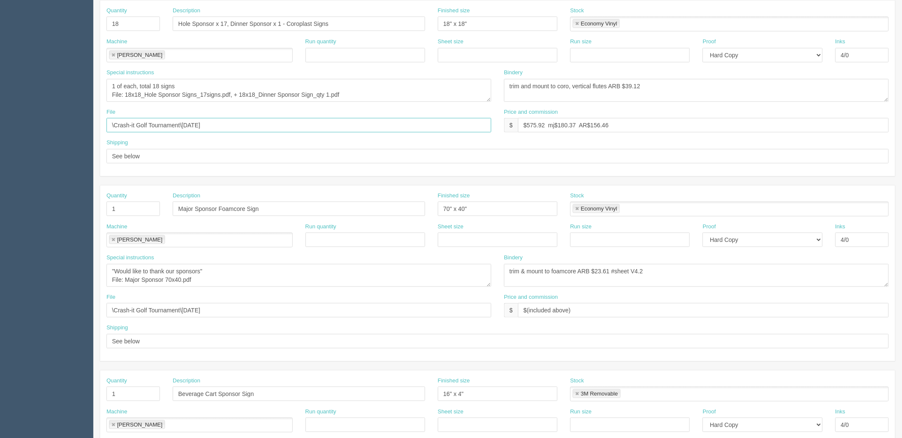
drag, startPoint x: 132, startPoint y: 127, endPoint x: 4, endPoint y: 142, distance: 129.0
click at [4, 142] on section "Dockets Estimates Customers" at bounding box center [451, 208] width 902 height 750
paste input "Z:\C\Crash-it Golf Tournament\2025\August 2025"
drag, startPoint x: 123, startPoint y: 125, endPoint x: 93, endPoint y: 121, distance: 30.8
click at [98, 124] on section "New Docket Create Docket Customer Information Customer Crash-it golf tournament…" at bounding box center [497, 208] width 809 height 750
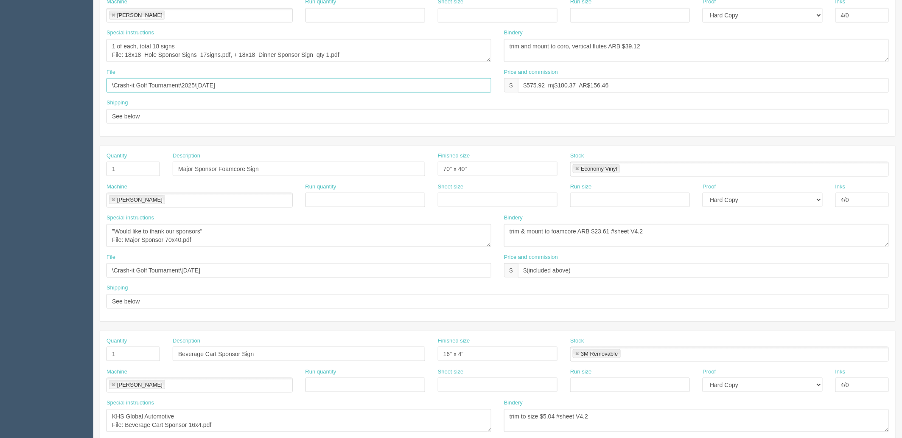
scroll to position [283, 0]
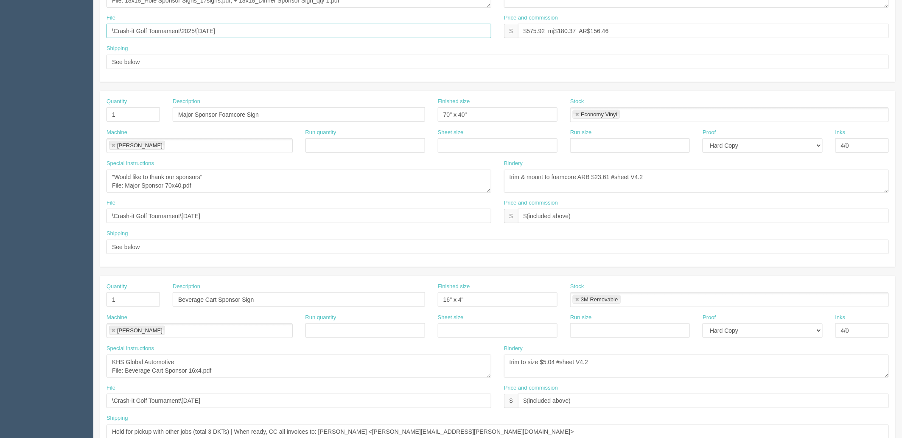
type input "\Crash-it Golf Tournament\2025\August 2025"
drag, startPoint x: 233, startPoint y: 216, endPoint x: 0, endPoint y: 218, distance: 233.5
click at [0, 218] on section "Dockets Estimates Customers" at bounding box center [451, 114] width 902 height 750
paste input "2025\August 2025"
type input "\Crash-it Golf Tournament\2025\August 2025"
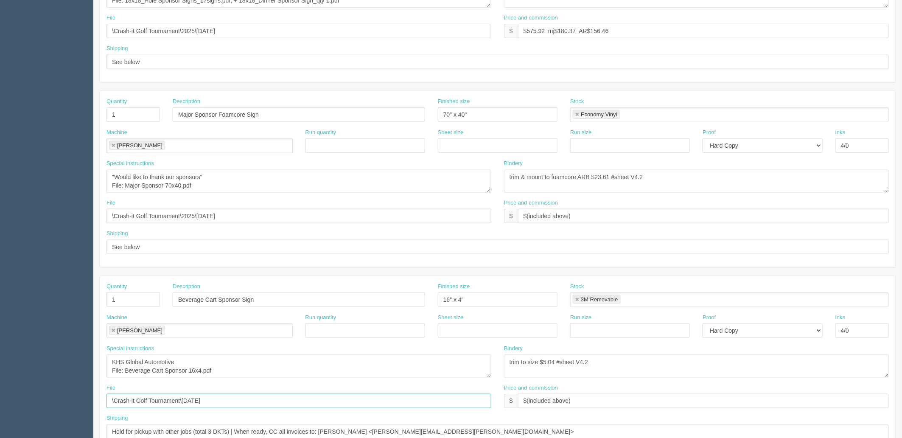
drag, startPoint x: 177, startPoint y: 388, endPoint x: 0, endPoint y: 379, distance: 177.2
click at [0, 380] on section "Dockets Estimates Customers" at bounding box center [451, 114] width 902 height 750
paste input "2025\August 2025"
type input "\Crash-it Golf Tournament\2025\August 2025"
drag, startPoint x: 171, startPoint y: 372, endPoint x: 125, endPoint y: 372, distance: 45.8
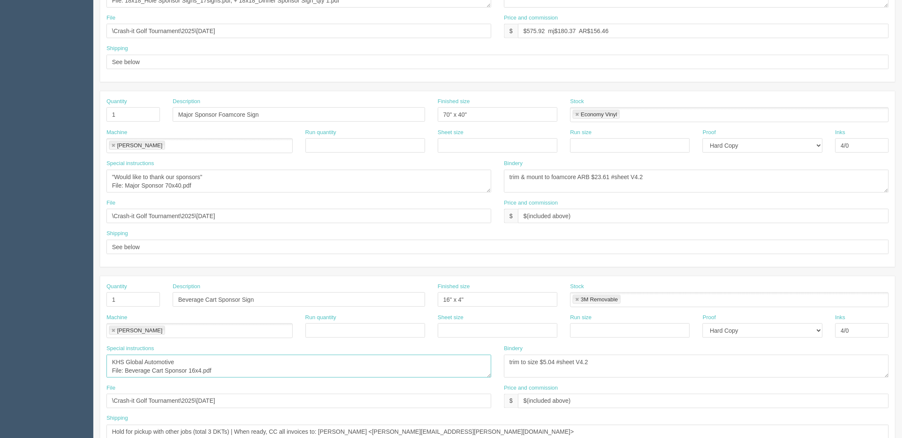
click at [125, 372] on textarea "KHS Global Automotive File: Beverage Cart Sponsor 16x4.pdf" at bounding box center [299, 366] width 385 height 23
paste textarea "16x4_Beverage Cart Sponsor Sign_qty 1"
type textarea "KHS Global Automotive File: 16x4_Beverage Cart Sponsor Sign_qty 1.pdf"
click at [116, 177] on textarea ""Would like to thank our sponsors" File: Major Sponsor 70x40.pdf" at bounding box center [299, 181] width 385 height 23
click at [116, 173] on textarea ""Would like to thank our sponsors" File: Major Sponsor 70x40.pdf" at bounding box center [299, 181] width 385 height 23
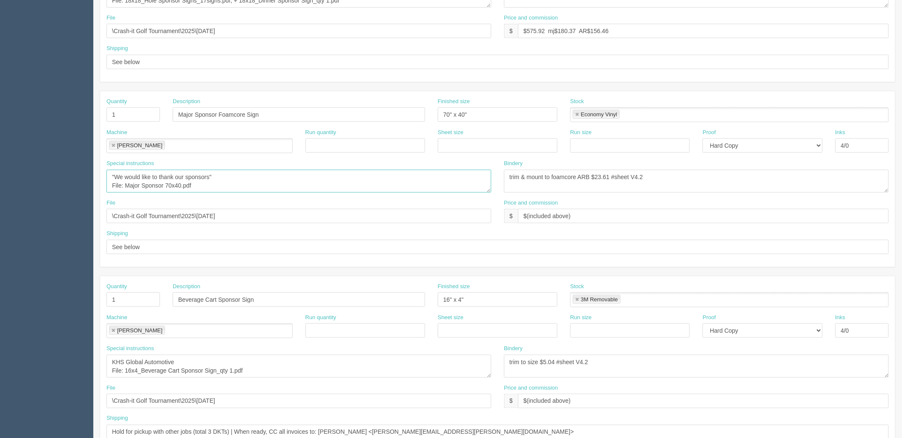
paste textarea "70x40_Major Spoinsors Sign_qty 1"
type textarea ""We would like to thank our sponsors" File: 70x40_Major Spoinsors Sign_qty 1.pdf"
drag, startPoint x: 600, startPoint y: 175, endPoint x: 647, endPoint y: 184, distance: 48.0
click at [600, 175] on textarea "trim & mount to foamcore ARB $23.61 #sheet V4.2" at bounding box center [696, 181] width 385 height 23
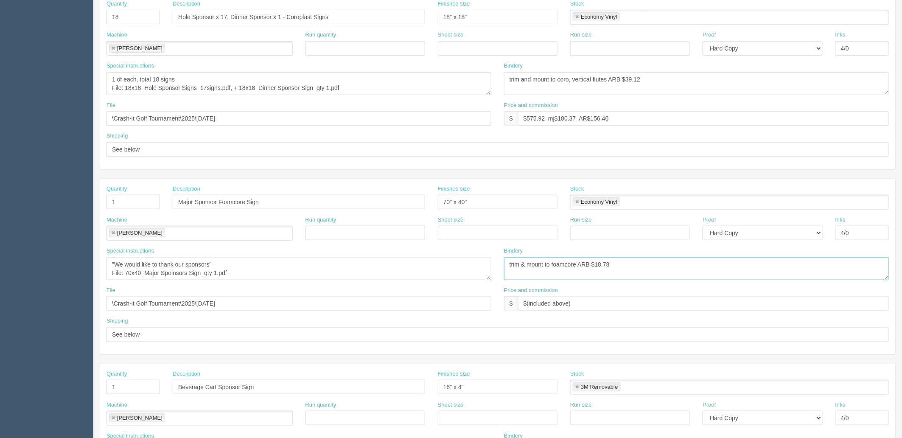
scroll to position [188, 0]
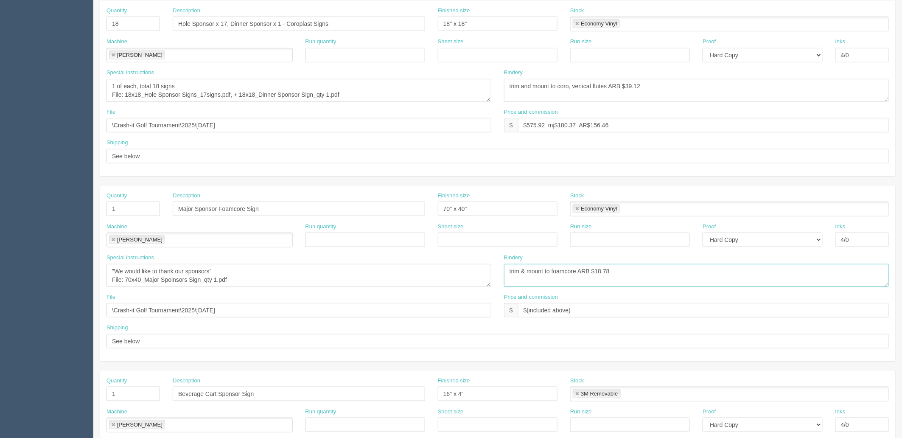
type textarea "trim & mount to foamcore ARB $18.78"
click at [297, 277] on textarea ""Would like to thank our sponsors" File: Major Sponsor 70x40.pdf" at bounding box center [299, 275] width 385 height 23
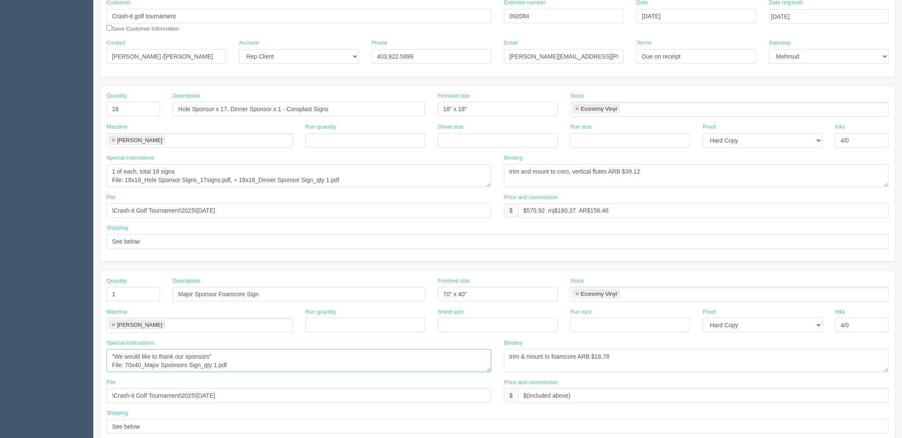
scroll to position [94, 0]
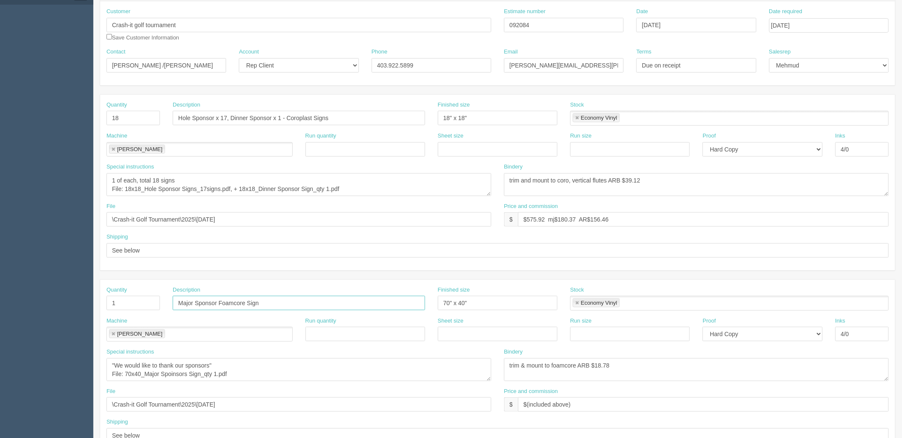
drag, startPoint x: 221, startPoint y: 301, endPoint x: 231, endPoint y: 301, distance: 10.6
click at [221, 301] on input "Major Sponsor Foamcore Sign" at bounding box center [299, 303] width 253 height 14
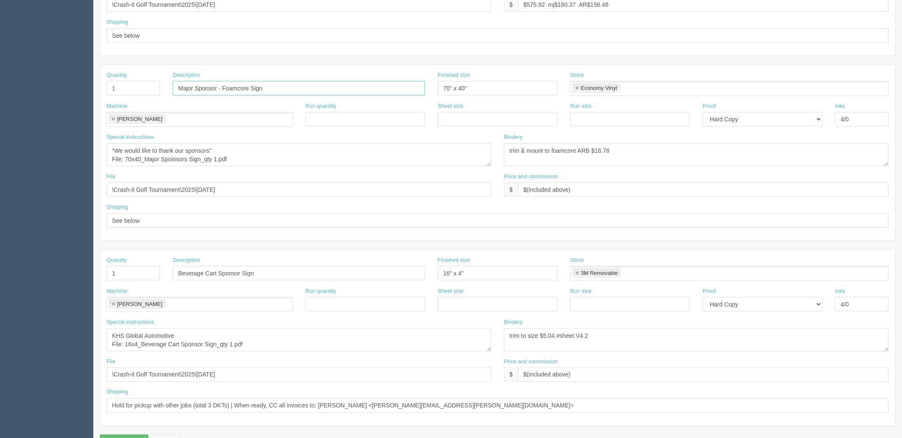
scroll to position [330, 0]
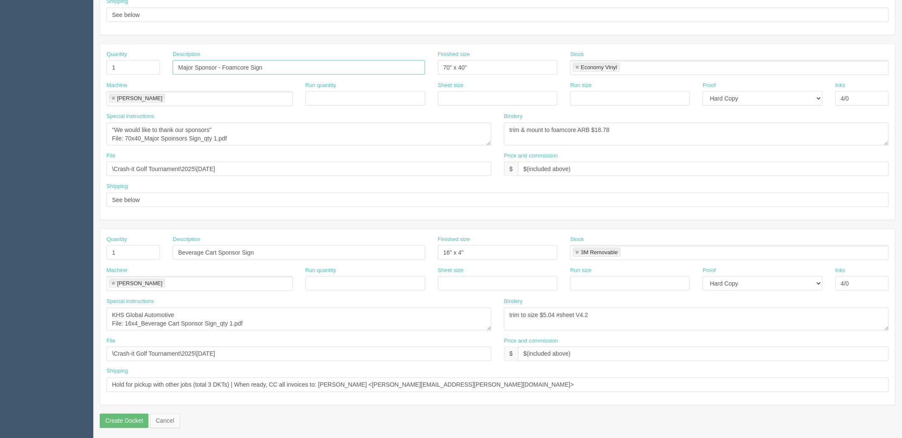
type input "Major Sponsor - Foamcore Sign"
click at [239, 253] on input "Beverage Cart Sponsor Sign" at bounding box center [299, 252] width 253 height 14
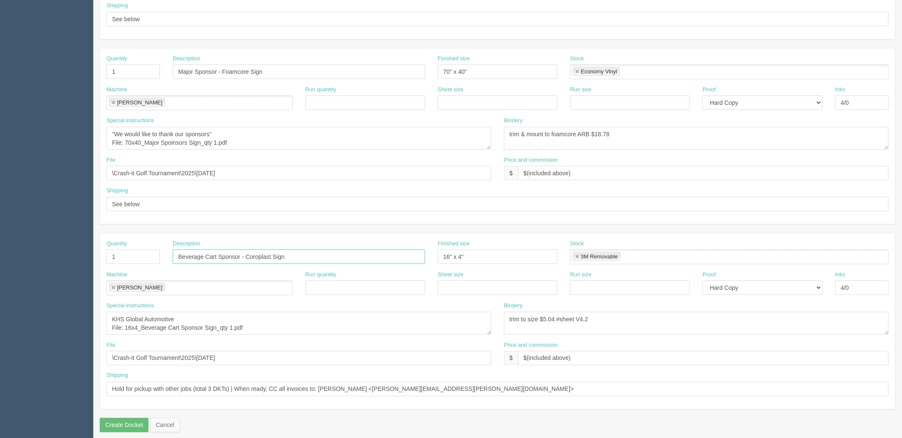
scroll to position [192, 0]
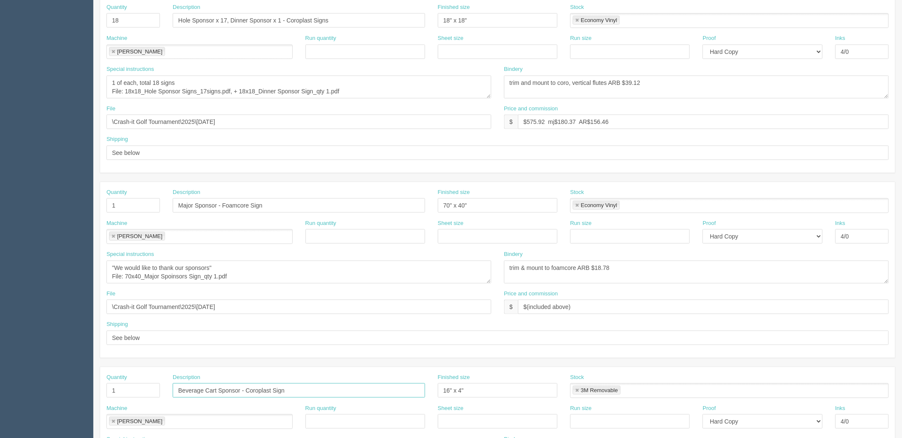
type input "Beverage Cart Sponsor - Coroplast Sign"
drag, startPoint x: 584, startPoint y: 84, endPoint x: 616, endPoint y: 90, distance: 32.4
click at [617, 83] on textarea "trim and mount to coro ARB $20.04 #sheet V4.2" at bounding box center [696, 87] width 385 height 23
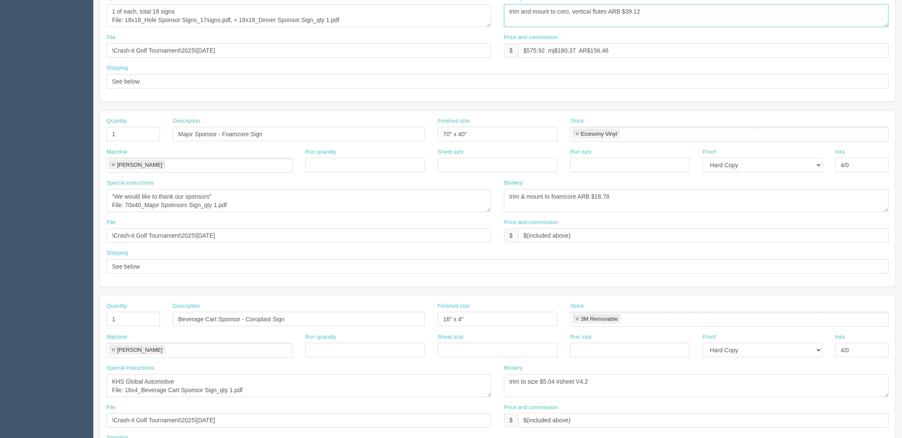
scroll to position [333, 0]
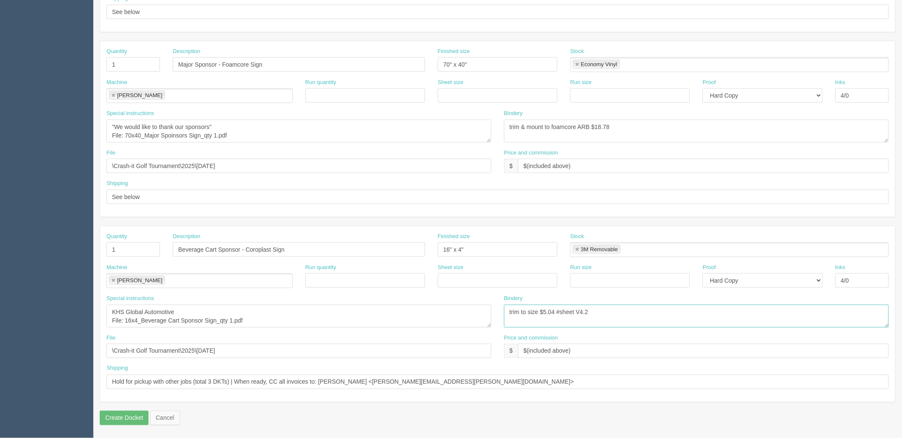
click at [540, 311] on textarea "trim to size $5.04 #sheet V4.2" at bounding box center [696, 316] width 385 height 23
click at [578, 247] on link at bounding box center [577, 250] width 5 height 6
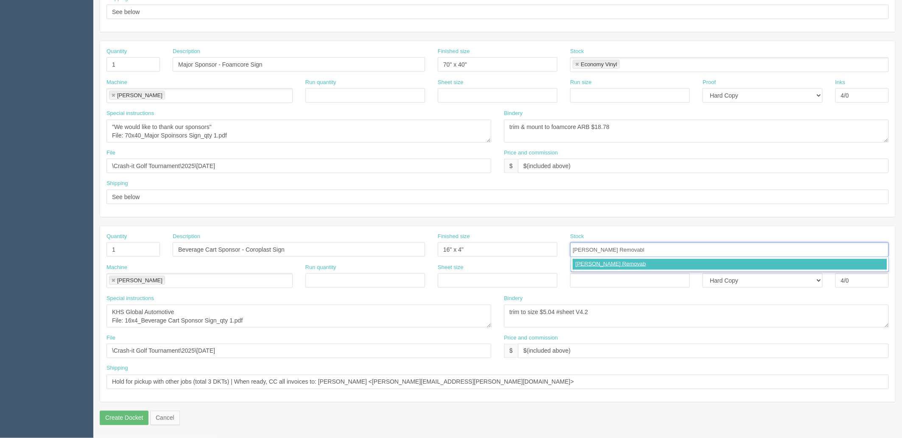
type input "Arlon Removable"
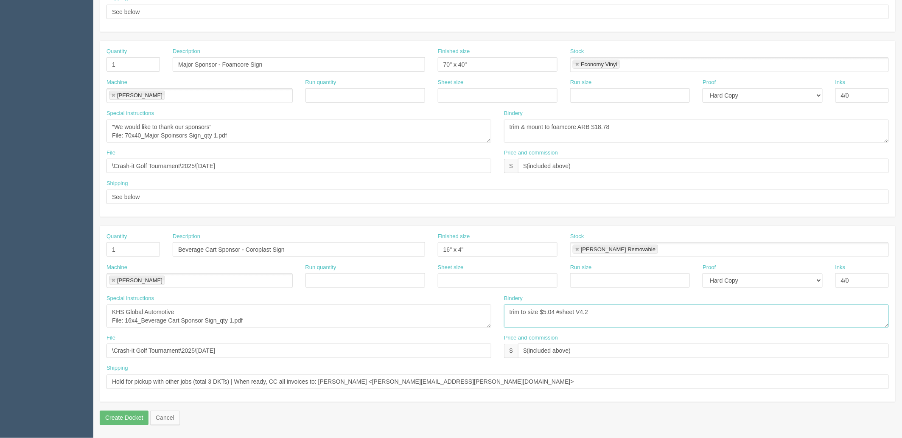
click at [545, 311] on textarea "trim to size $5.04 #sheet V4.2" at bounding box center [696, 316] width 385 height 23
click at [571, 309] on textarea "trim to size $5.04 #sheet V4.2" at bounding box center [696, 316] width 385 height 23
type textarea "trim to size $2"
drag, startPoint x: 524, startPoint y: 384, endPoint x: 0, endPoint y: 380, distance: 523.8
click at [0, 380] on section "Dockets Estimates Customers" at bounding box center [451, 63] width 902 height 750
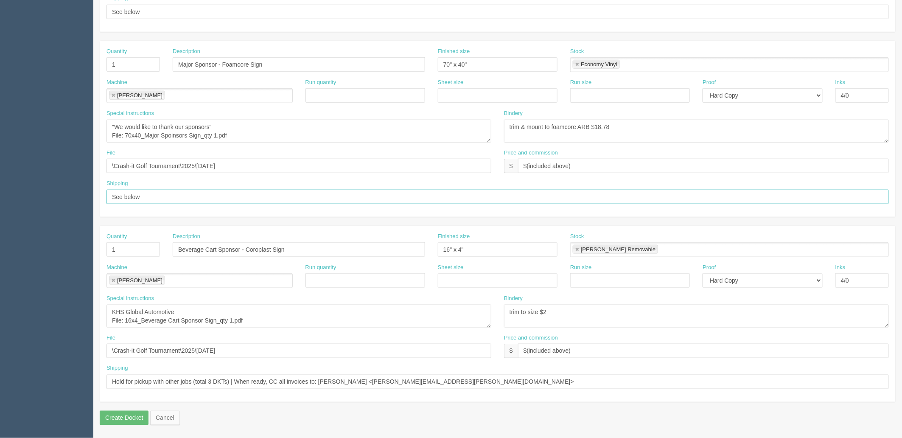
drag, startPoint x: 165, startPoint y: 196, endPoint x: 1, endPoint y: 209, distance: 164.3
click at [1, 209] on section "Dockets Estimates Customers" at bounding box center [451, 63] width 902 height 750
drag, startPoint x: 473, startPoint y: 380, endPoint x: 10, endPoint y: 380, distance: 462.7
click at [0, 380] on section "Dockets Estimates Customers" at bounding box center [451, 63] width 902 height 750
paste input "See below"
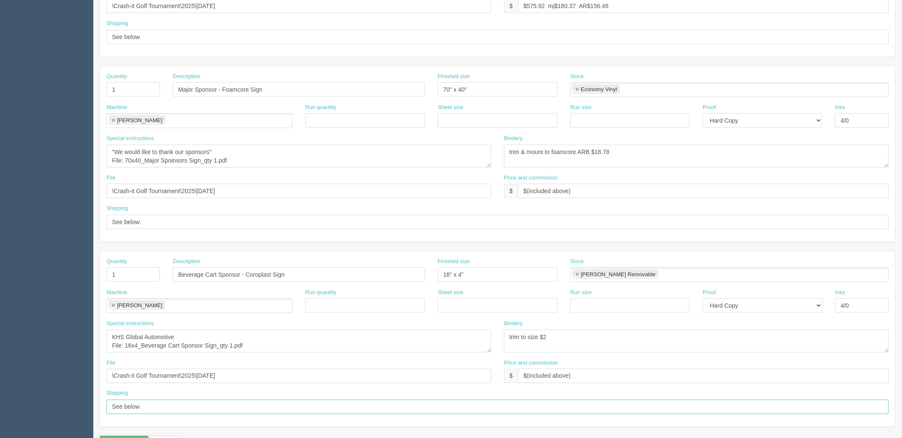
scroll to position [286, 0]
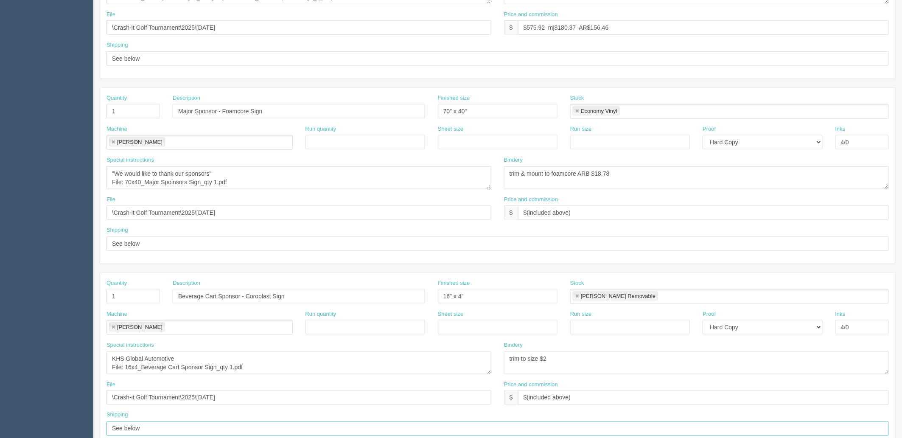
type input "See below"
click at [311, 360] on textarea "KHS Global Automotive File: Beverage Cart Sponsor 16x4.pdf" at bounding box center [299, 362] width 385 height 23
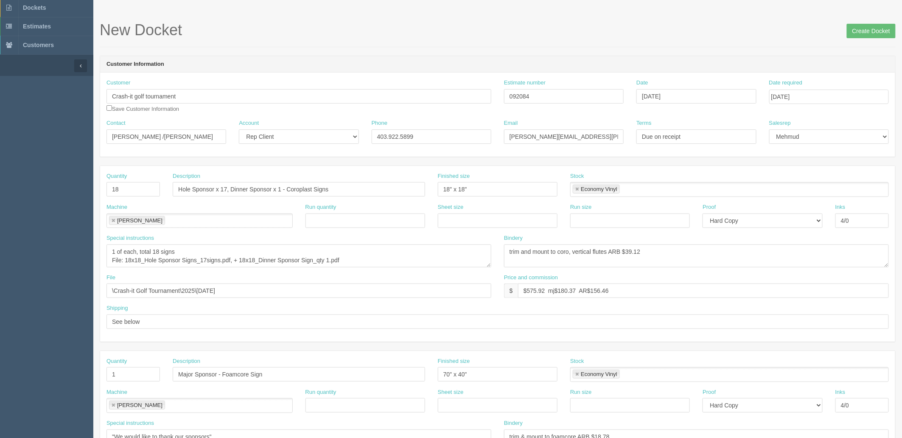
scroll to position [0, 0]
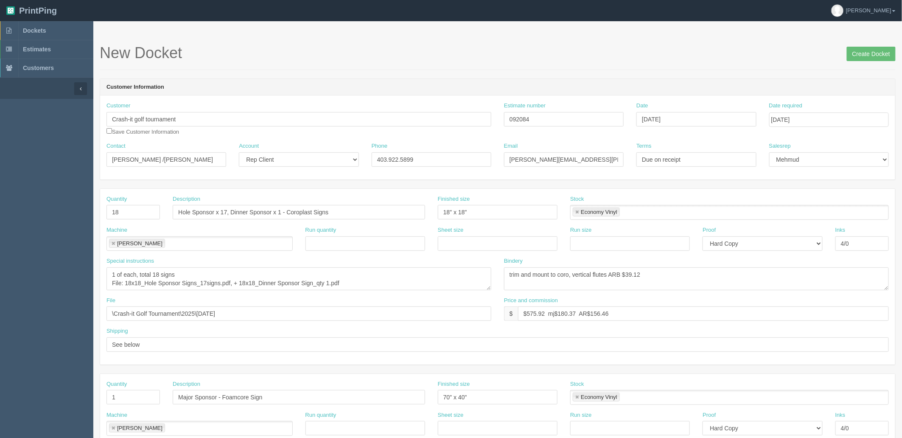
click at [844, 61] on h1 "New Docket Create Docket" at bounding box center [498, 53] width 796 height 17
click at [867, 48] on input "Create Docket" at bounding box center [871, 54] width 49 height 14
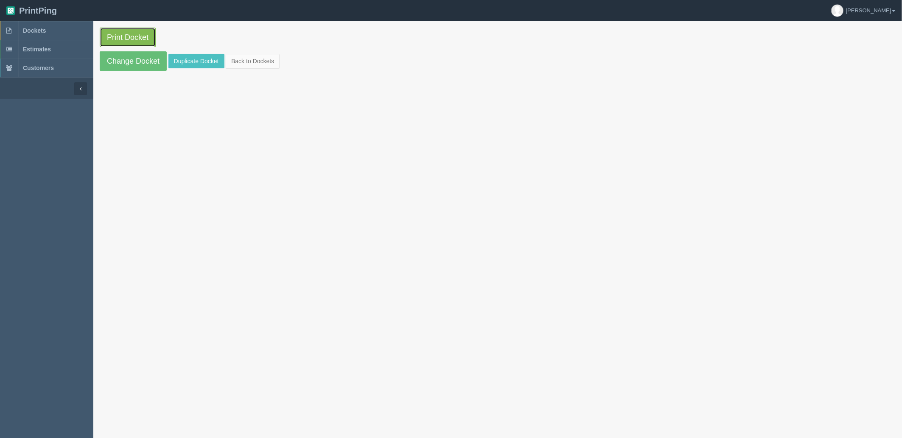
click at [134, 37] on link "Print Docket" at bounding box center [128, 38] width 56 height 20
click at [53, 24] on link "Dockets" at bounding box center [46, 30] width 93 height 19
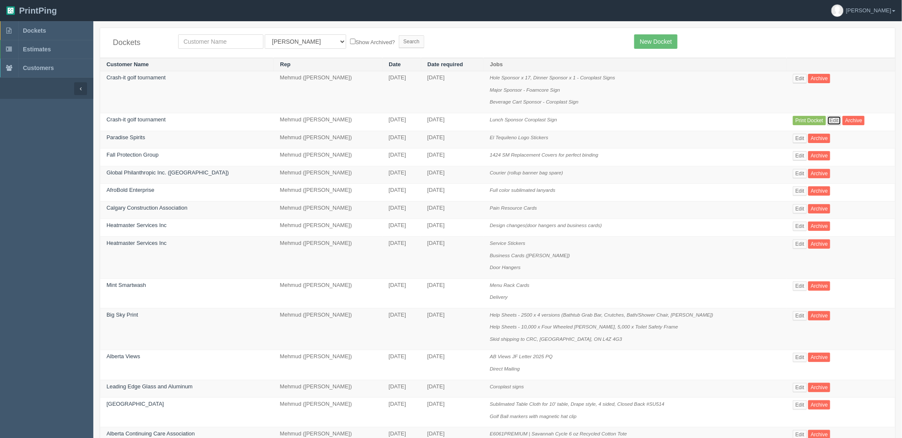
click at [828, 121] on link "Edit" at bounding box center [835, 120] width 14 height 9
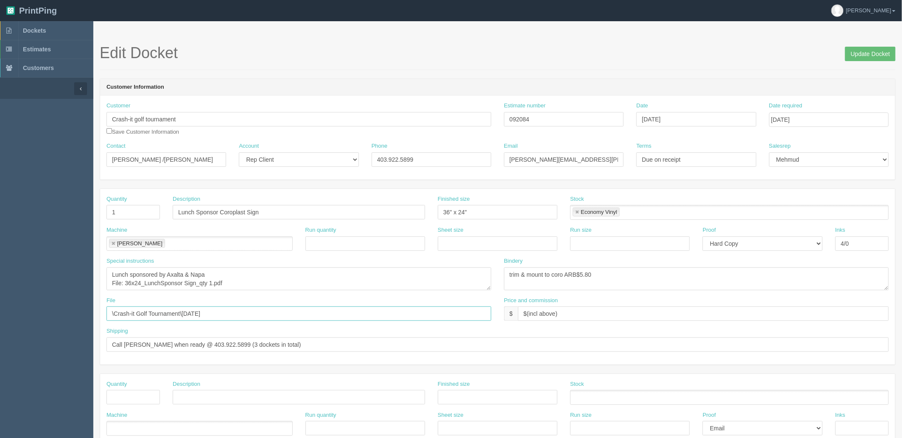
drag, startPoint x: 241, startPoint y: 313, endPoint x: 243, endPoint y: 304, distance: 9.2
click at [241, 311] on input "\Crash-it Golf Tournament\August 2024" at bounding box center [299, 313] width 385 height 14
type input "\Crash-it Golf Tournament\2025\August 2025"
drag, startPoint x: 569, startPoint y: 273, endPoint x: 630, endPoint y: 299, distance: 66.6
click at [569, 273] on textarea "trim & mount to coro ARB$5.80" at bounding box center [696, 278] width 385 height 23
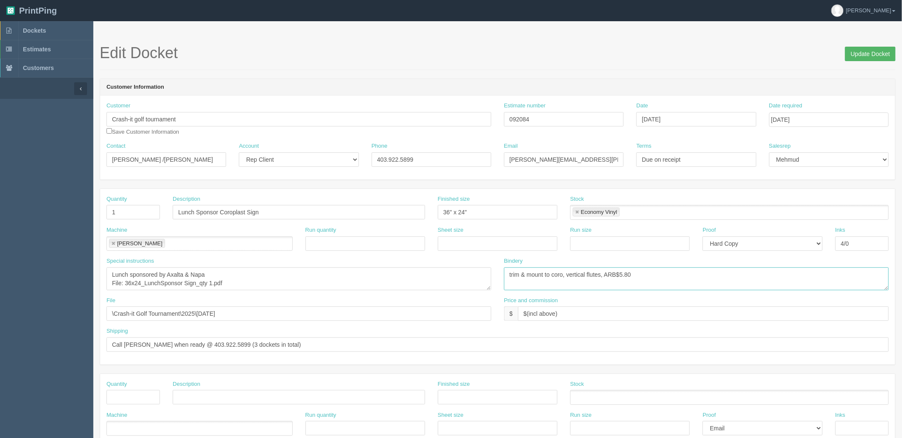
type textarea "trim & mount to coro, vertical flutes, ARB$5.80"
click at [858, 57] on input "Update Docket" at bounding box center [871, 54] width 51 height 14
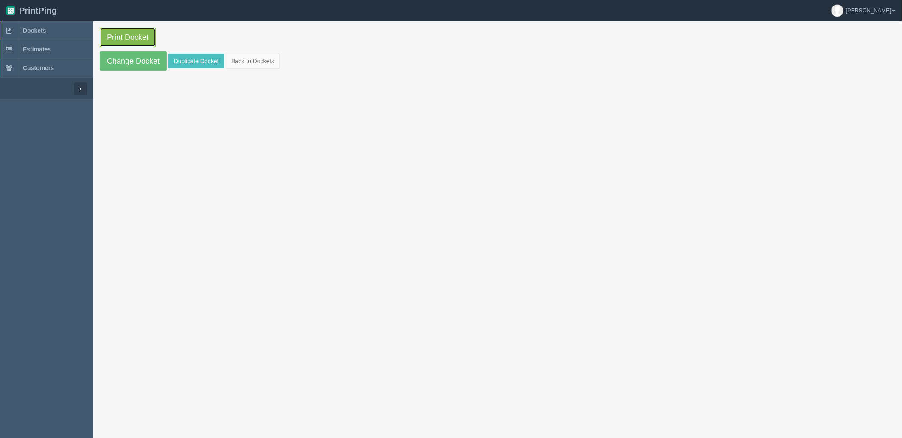
click at [146, 37] on link "Print Docket" at bounding box center [128, 38] width 56 height 20
drag, startPoint x: 45, startPoint y: 28, endPoint x: 54, endPoint y: 30, distance: 9.5
click at [45, 28] on span "Dockets" at bounding box center [34, 30] width 23 height 7
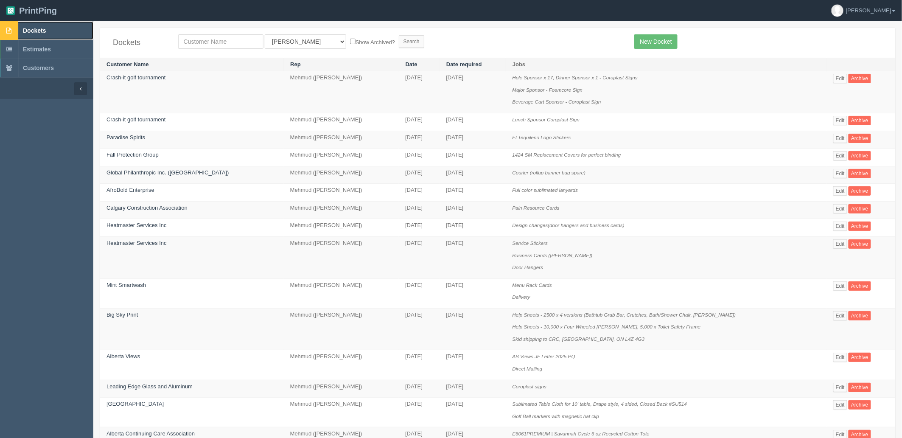
click at [71, 31] on link "Dockets" at bounding box center [46, 30] width 93 height 19
click at [54, 27] on link "Dockets" at bounding box center [46, 30] width 93 height 19
click at [54, 30] on link "Dockets" at bounding box center [46, 30] width 93 height 19
click at [211, 40] on input "text" at bounding box center [220, 41] width 85 height 14
type input "olympia"
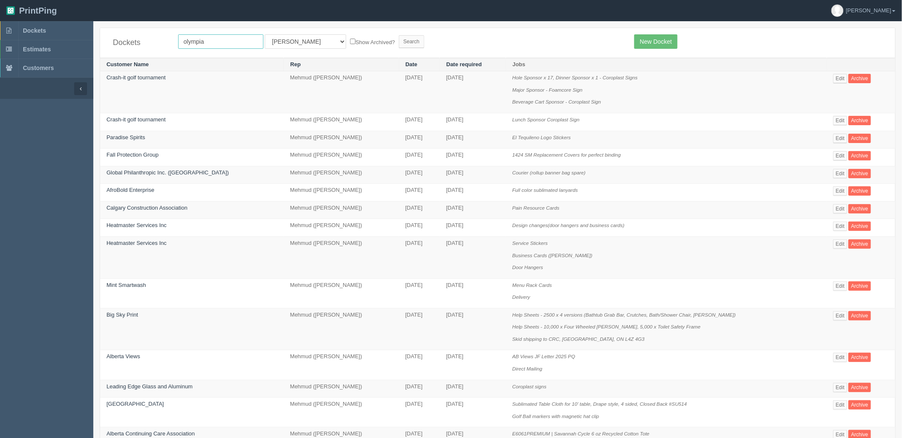
click at [399, 35] on input "Search" at bounding box center [411, 41] width 25 height 13
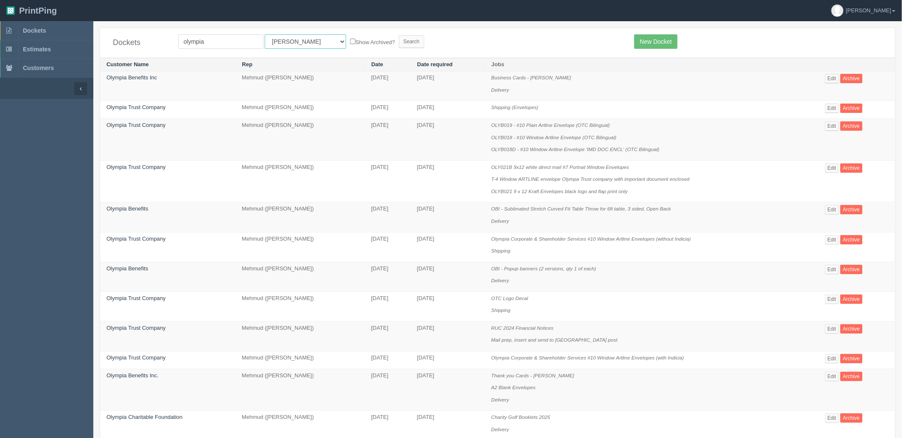
click at [284, 46] on select "All Users [PERSON_NAME] Test 1 [PERSON_NAME] [PERSON_NAME] [PERSON_NAME] France…" at bounding box center [306, 41] width 82 height 14
select select "8"
click at [265, 34] on select "All Users [PERSON_NAME] Test 1 [PERSON_NAME] [PERSON_NAME] [PERSON_NAME] France…" at bounding box center [306, 41] width 82 height 14
click at [399, 41] on input "Search" at bounding box center [411, 41] width 25 height 13
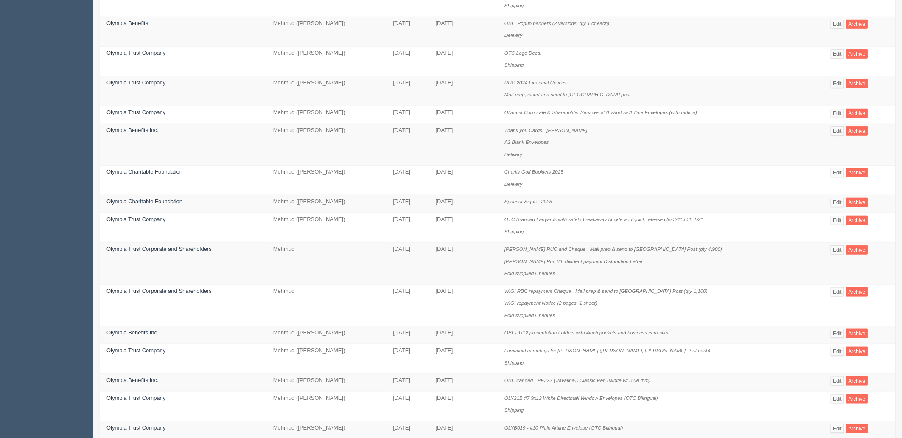
scroll to position [439, 0]
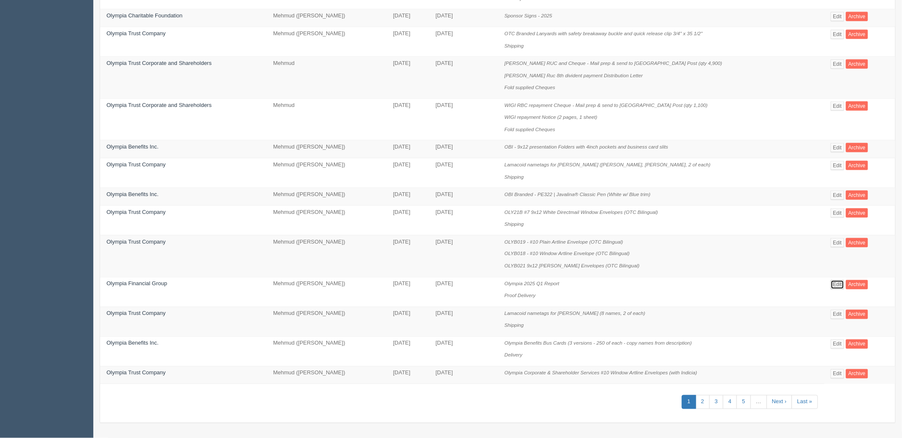
click at [837, 281] on link "Edit" at bounding box center [838, 284] width 14 height 9
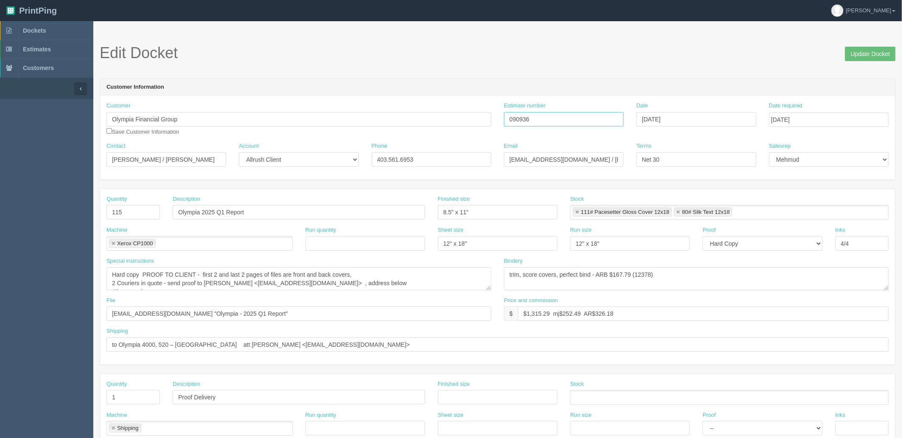
drag, startPoint x: 541, startPoint y: 117, endPoint x: 356, endPoint y: 114, distance: 185.5
click at [357, 114] on div "Customer Olympia Financial Group Save Customer Information Estimate number 0909…" at bounding box center [498, 122] width 796 height 40
click at [205, 281] on textarea "Hard copy PROOF TO CLIENT - first 2 and last 2 pages of files are front and bac…" at bounding box center [299, 278] width 385 height 23
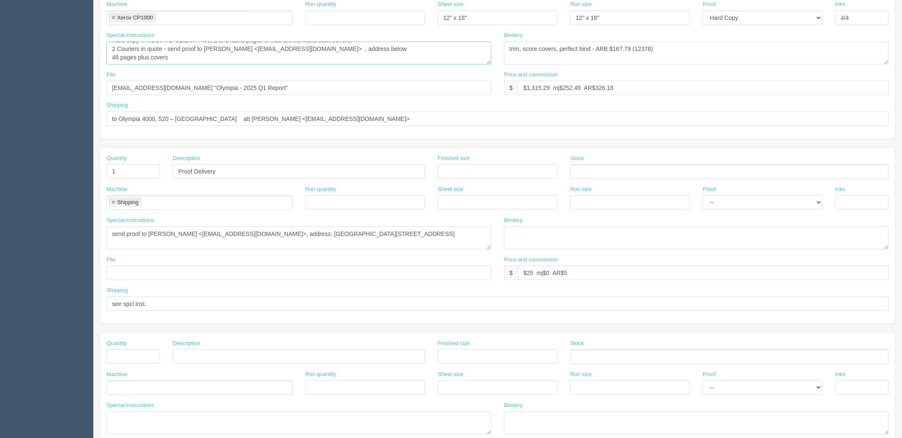
scroll to position [145, 0]
